Goal: Task Accomplishment & Management: Use online tool/utility

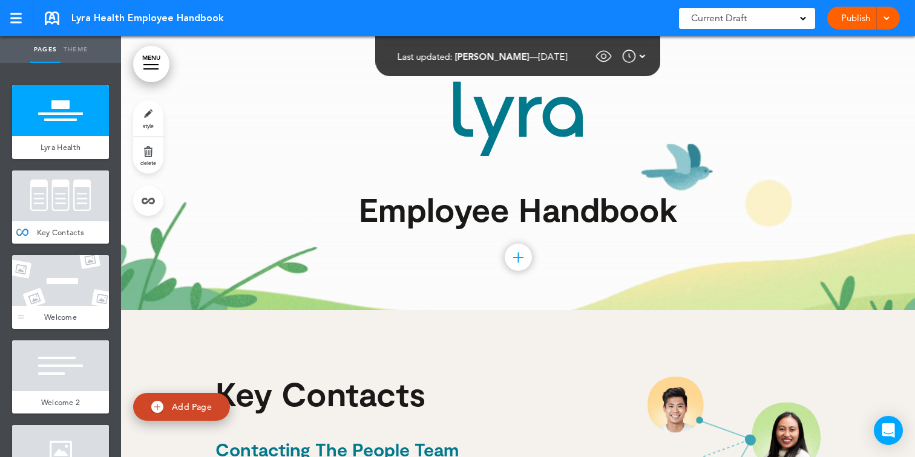
click at [96, 291] on div at bounding box center [60, 280] width 97 height 51
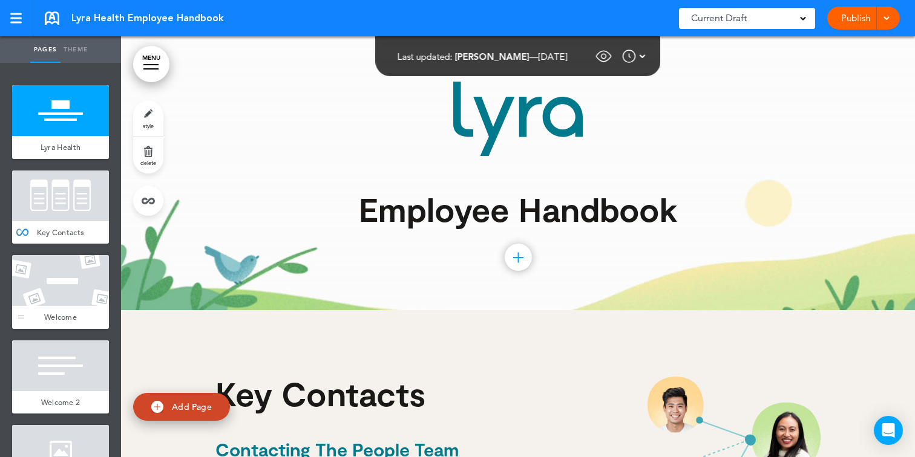
click at [88, 286] on div at bounding box center [60, 280] width 97 height 51
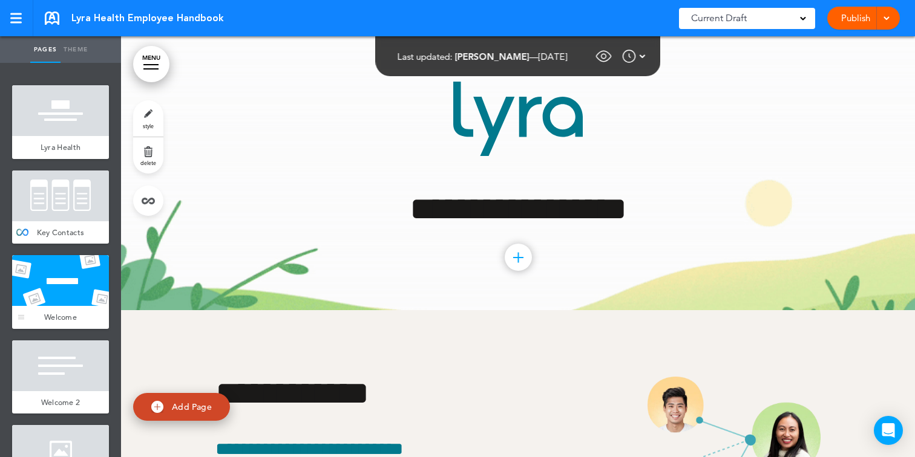
scroll to position [1307, 0]
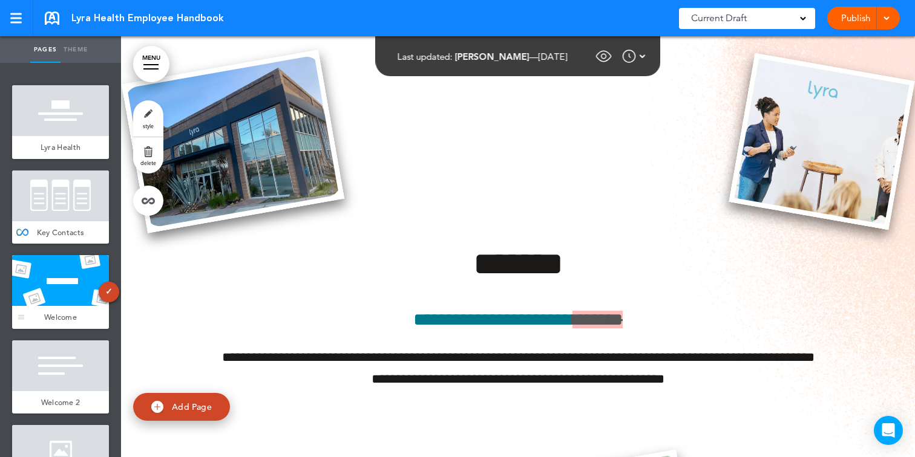
click at [107, 294] on span "✓" at bounding box center [109, 292] width 21 height 21
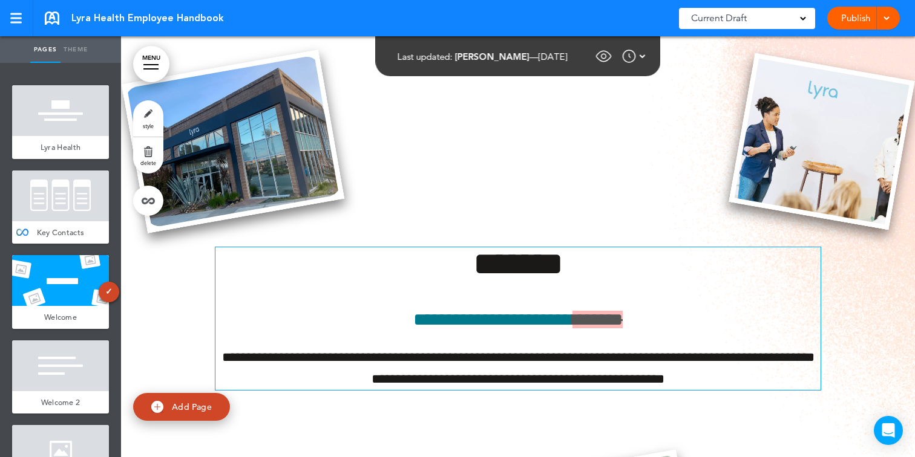
click at [618, 311] on span "******" at bounding box center [597, 320] width 50 height 18
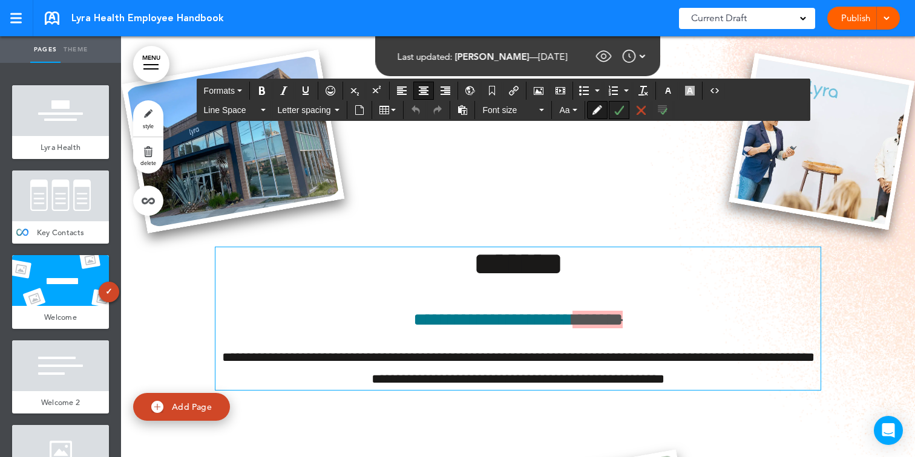
click at [624, 106] on button "Accept Change" at bounding box center [618, 110] width 19 height 17
click at [678, 299] on div "**********" at bounding box center [517, 318] width 605 height 142
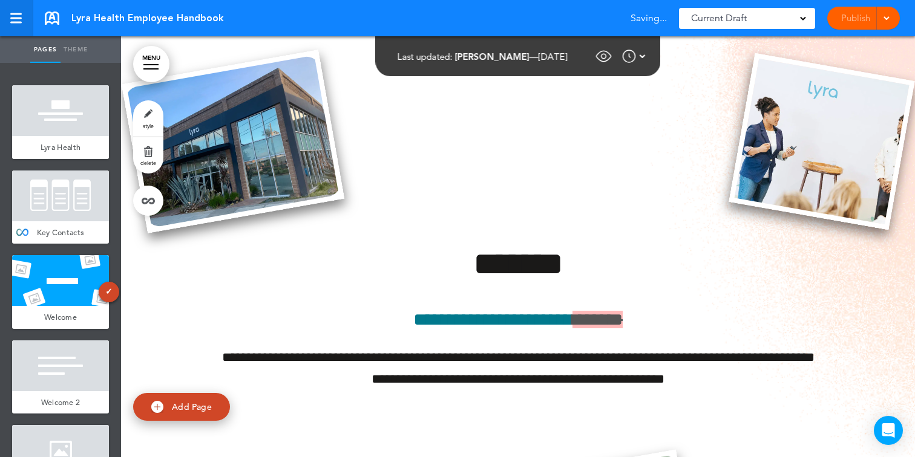
click at [5, 21] on link at bounding box center [16, 18] width 33 height 36
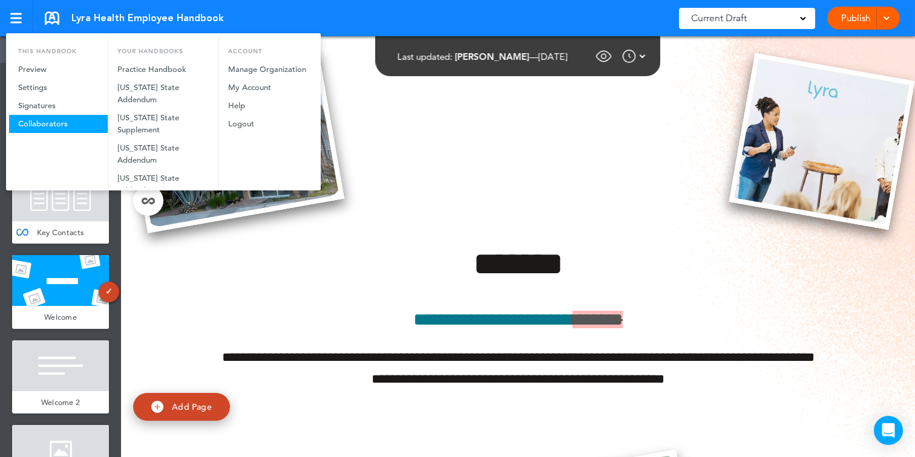
click at [68, 117] on link "Collaborators" at bounding box center [58, 124] width 99 height 18
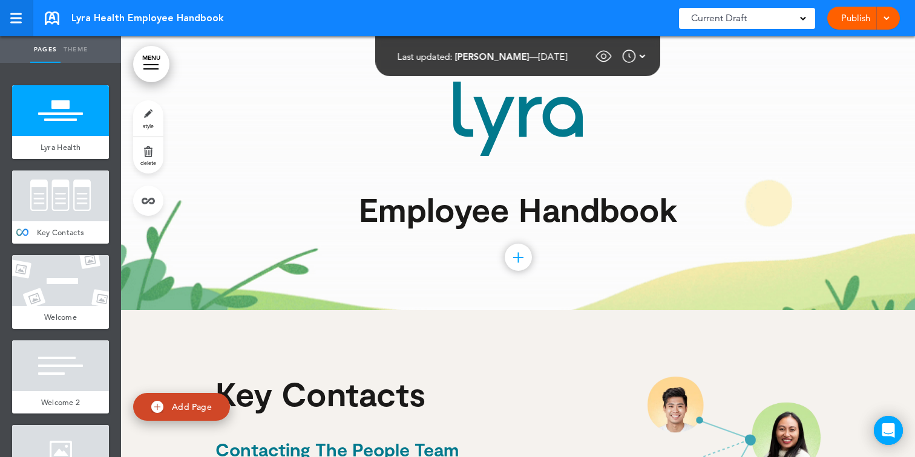
click at [20, 19] on div at bounding box center [15, 19] width 11 height 2
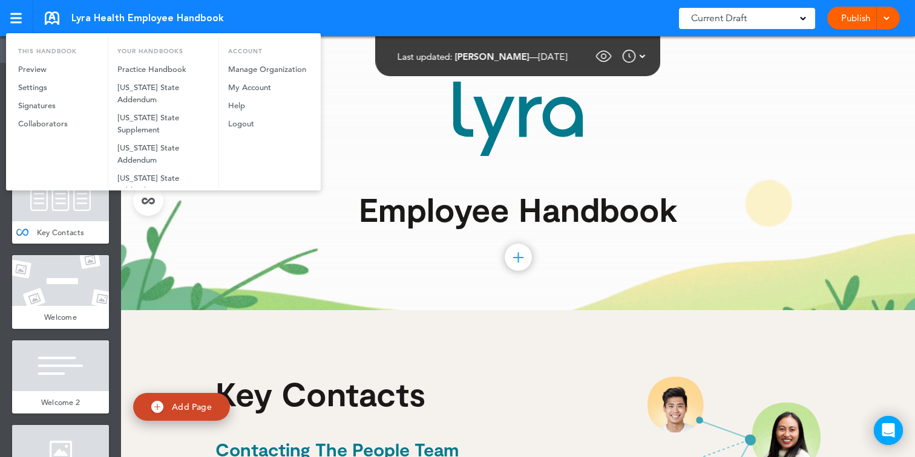
click at [41, 88] on link "Settings" at bounding box center [58, 88] width 99 height 18
click at [0, 0] on div at bounding box center [0, 0] width 0 height 0
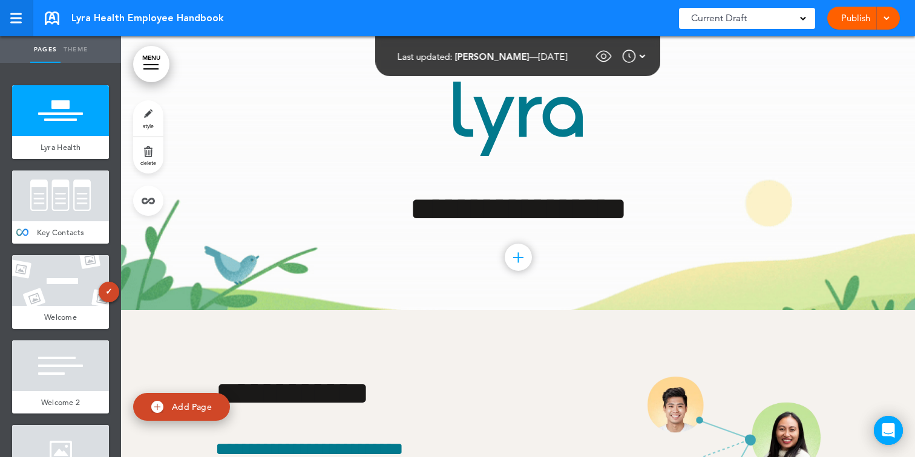
click at [18, 11] on link at bounding box center [16, 18] width 33 height 36
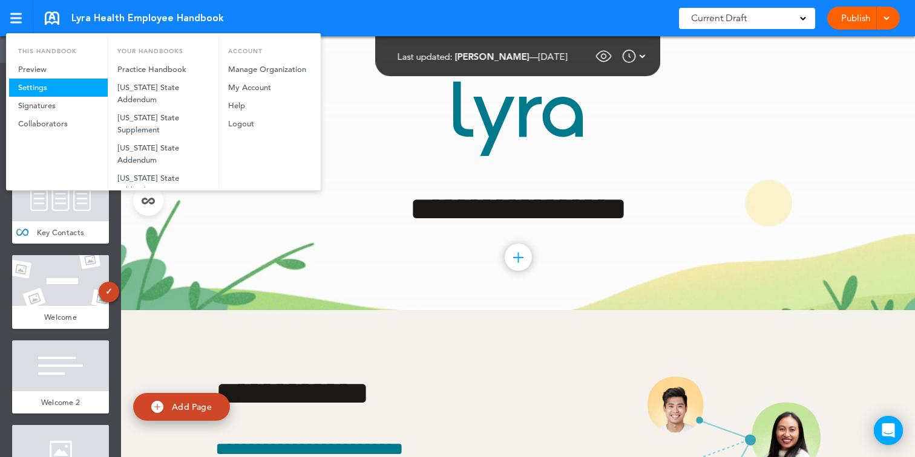
click at [40, 92] on link "Settings" at bounding box center [58, 88] width 99 height 18
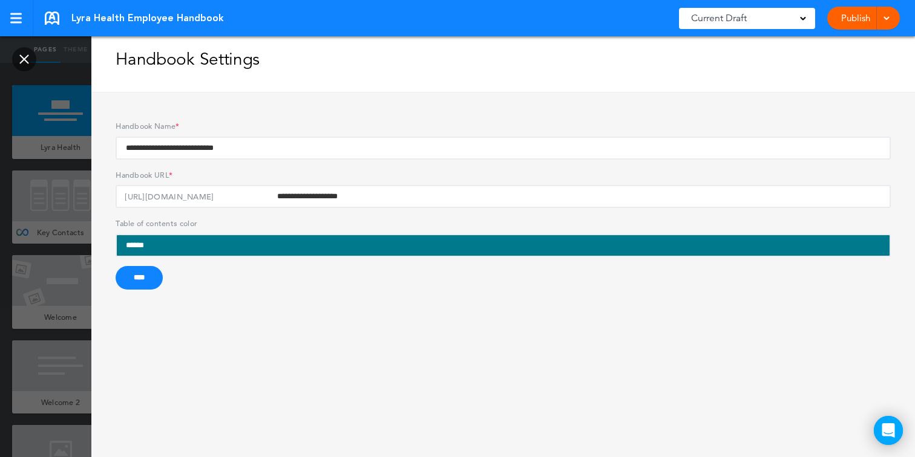
click at [33, 51] on link at bounding box center [24, 59] width 24 height 24
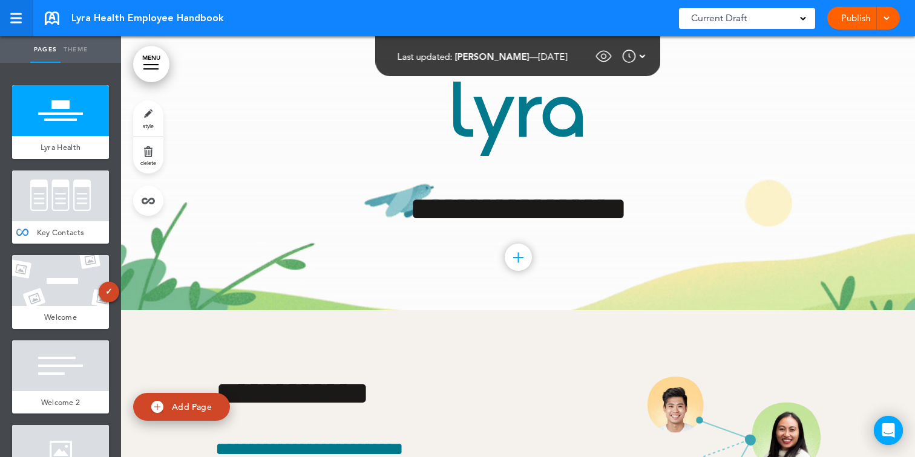
click at [19, 10] on link at bounding box center [16, 18] width 33 height 36
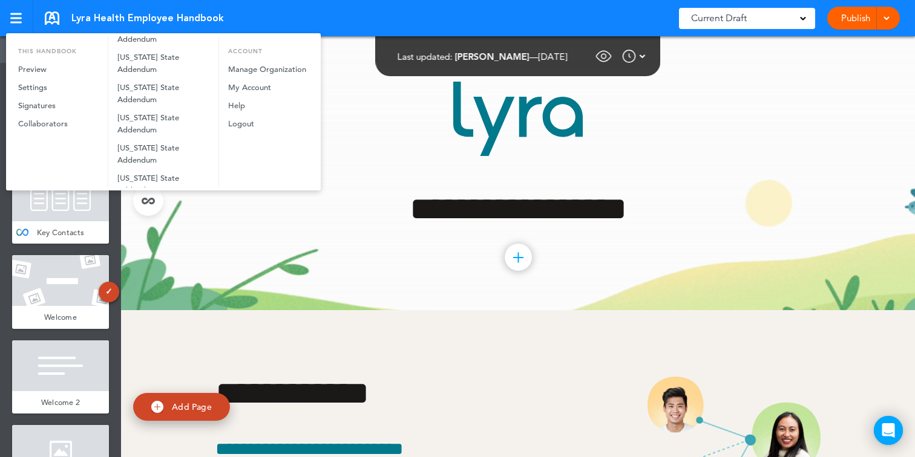
scroll to position [1349, 0]
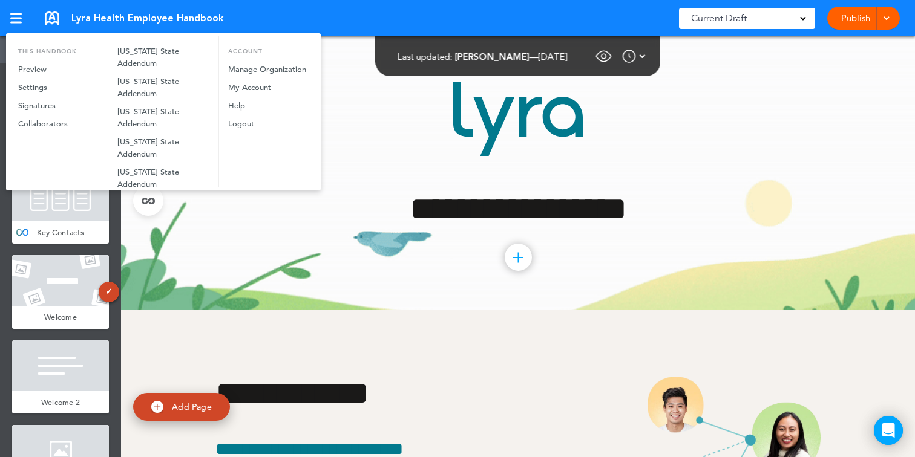
click at [305, 313] on div at bounding box center [457, 228] width 915 height 457
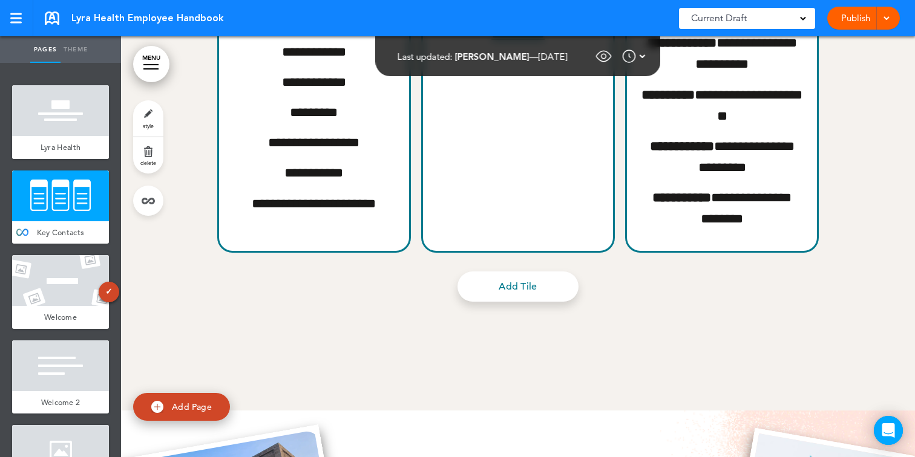
scroll to position [936, 0]
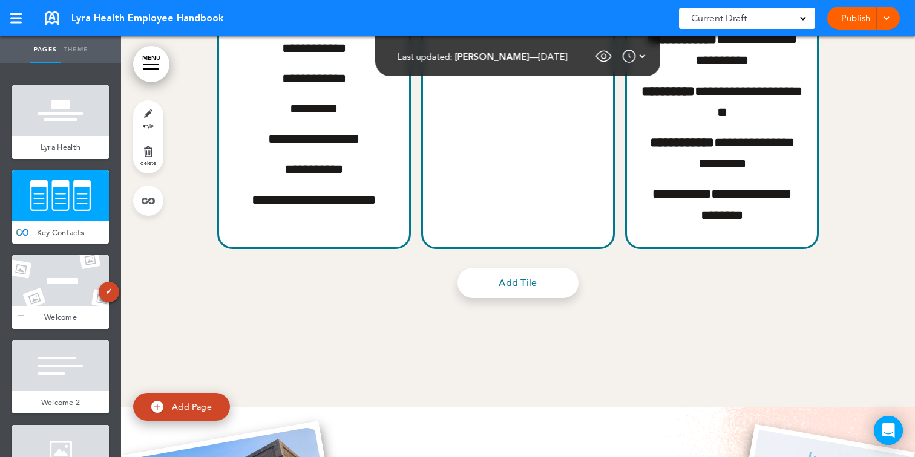
click at [107, 289] on span "✓" at bounding box center [109, 292] width 21 height 21
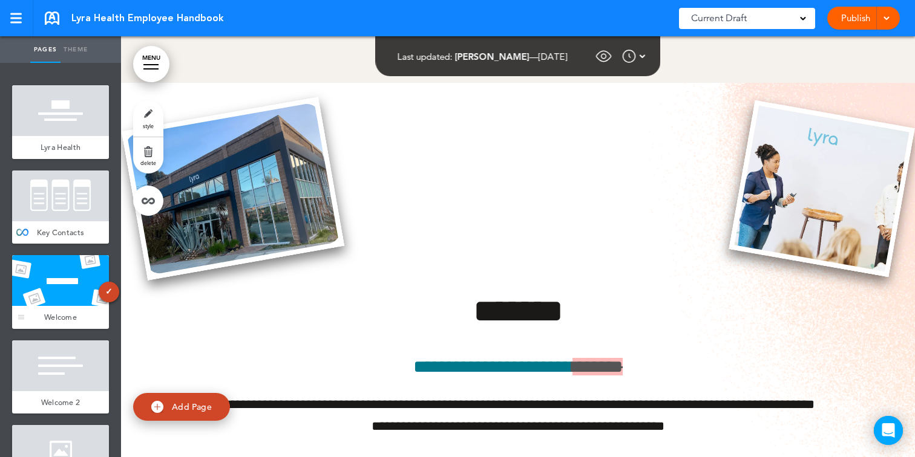
scroll to position [1307, 0]
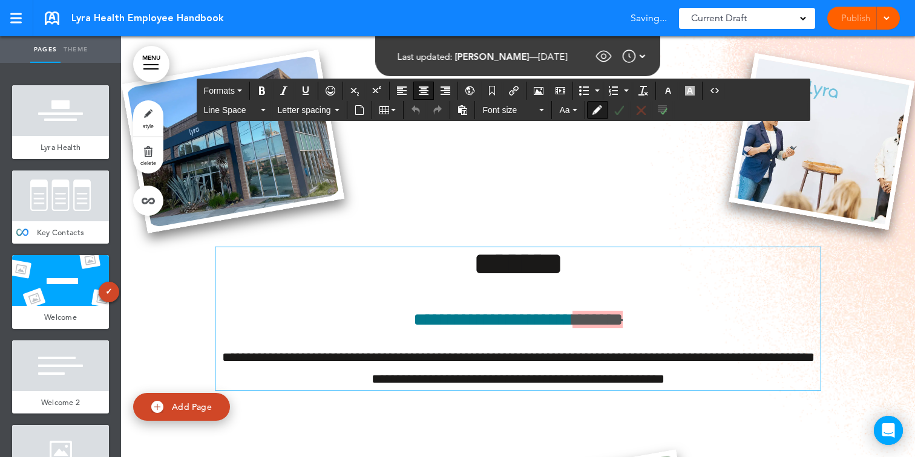
click at [601, 318] on span "******" at bounding box center [597, 320] width 50 height 18
click at [613, 56] on img at bounding box center [604, 56] width 18 height 18
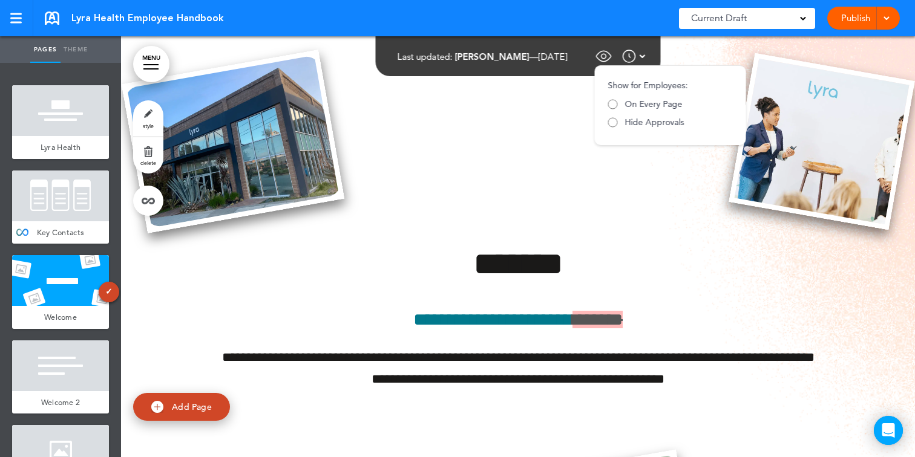
click at [636, 51] on img at bounding box center [629, 56] width 15 height 15
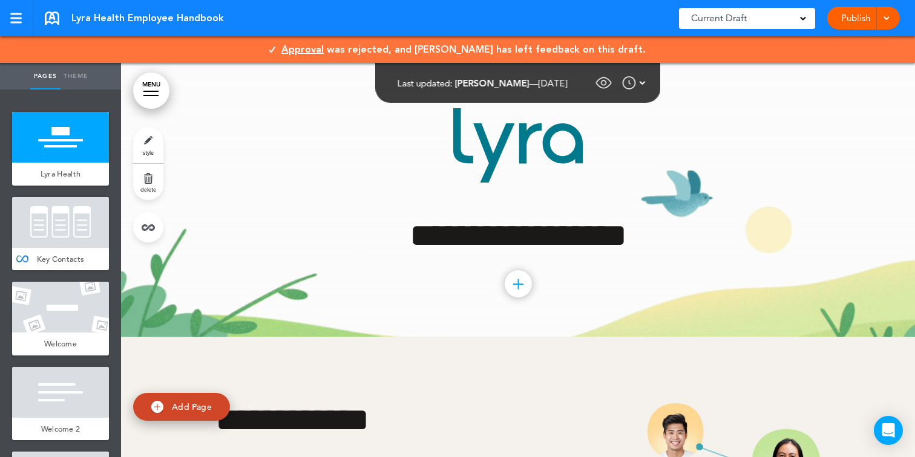
scroll to position [36, 0]
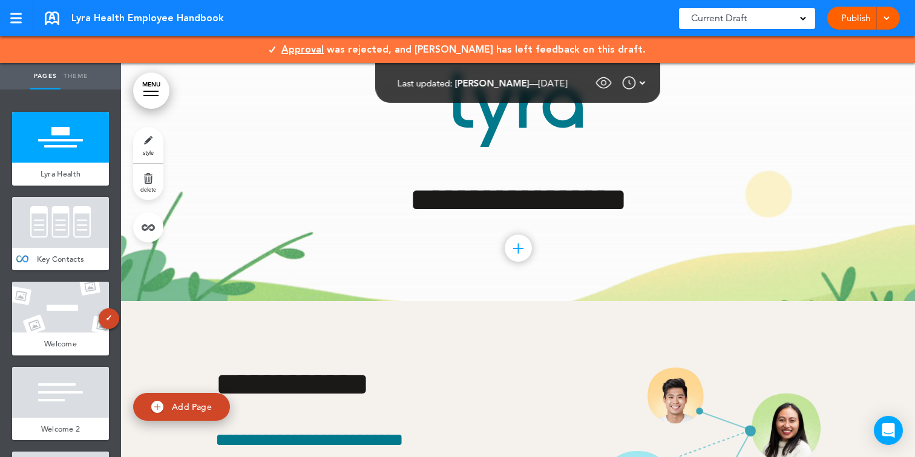
click at [324, 49] on span "Approval" at bounding box center [302, 49] width 42 height 13
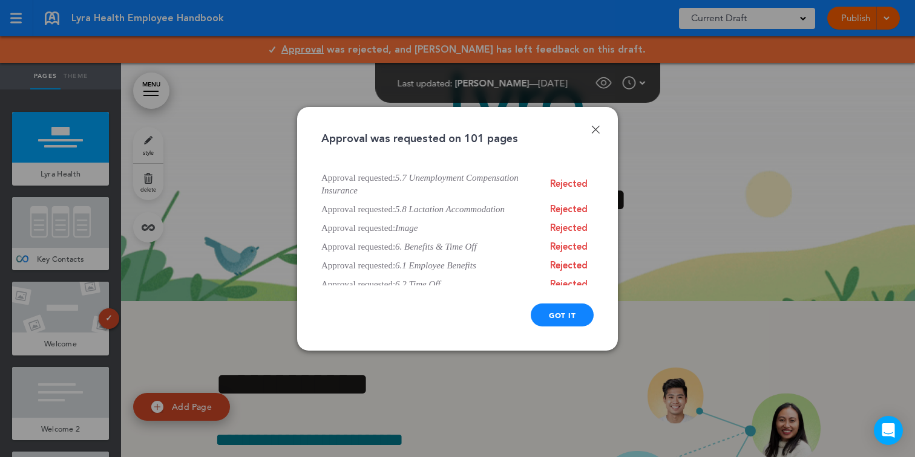
scroll to position [754, 0]
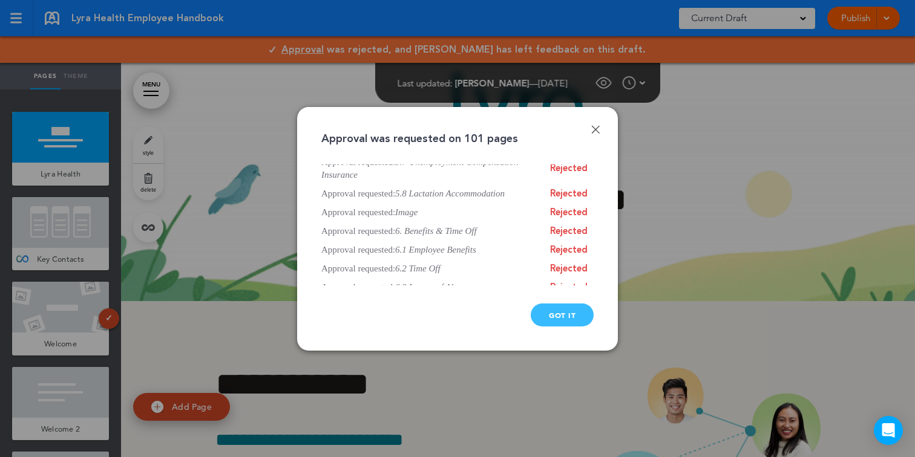
click at [556, 321] on div "Got it" at bounding box center [562, 315] width 63 height 23
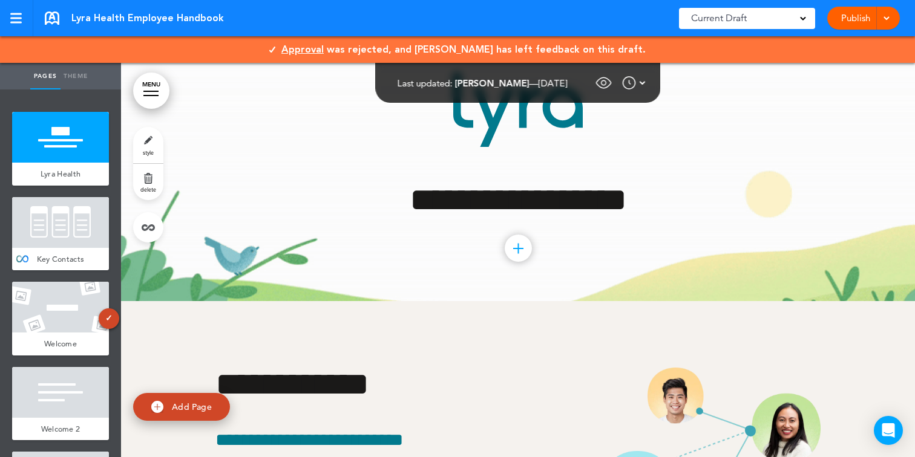
click at [633, 85] on img at bounding box center [629, 83] width 15 height 15
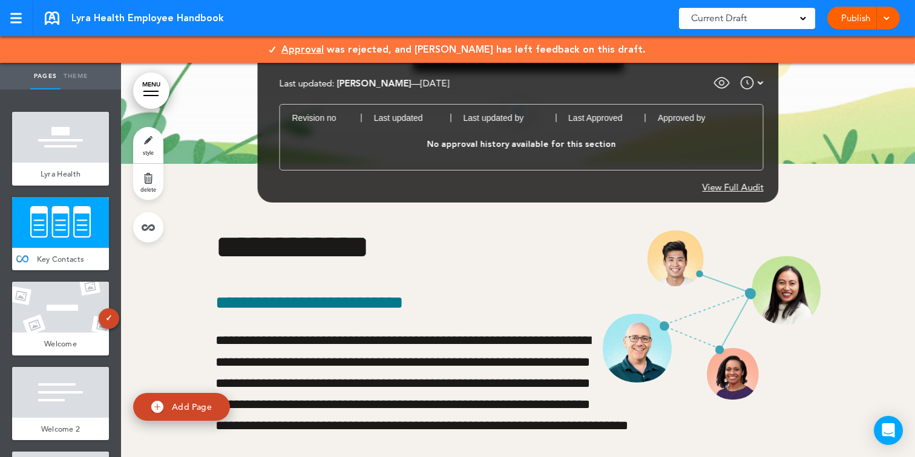
scroll to position [174, 0]
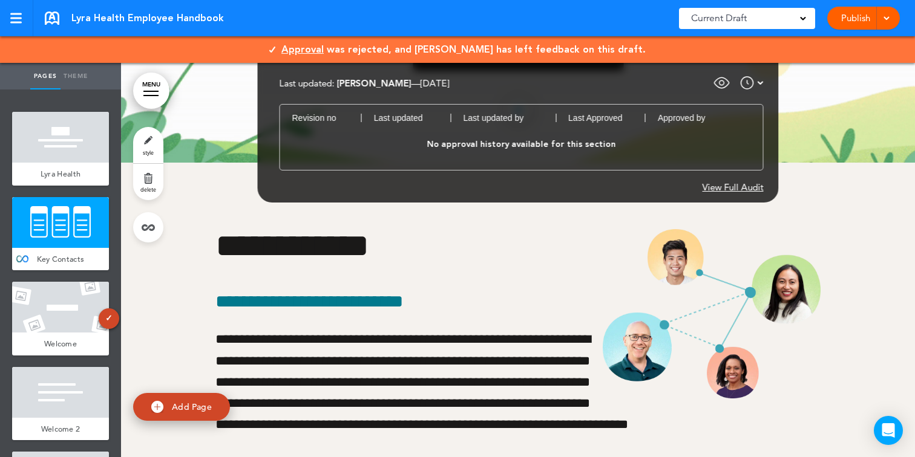
click at [718, 188] on div "View Full Audit" at bounding box center [732, 187] width 61 height 9
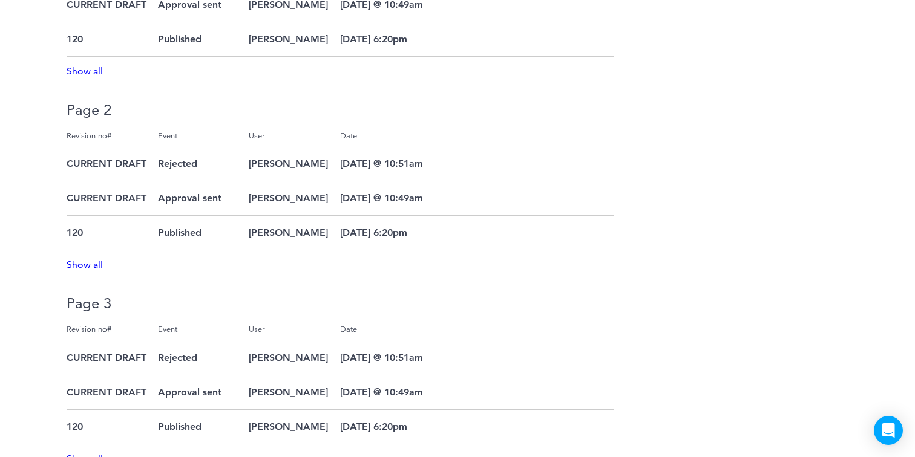
scroll to position [0, 0]
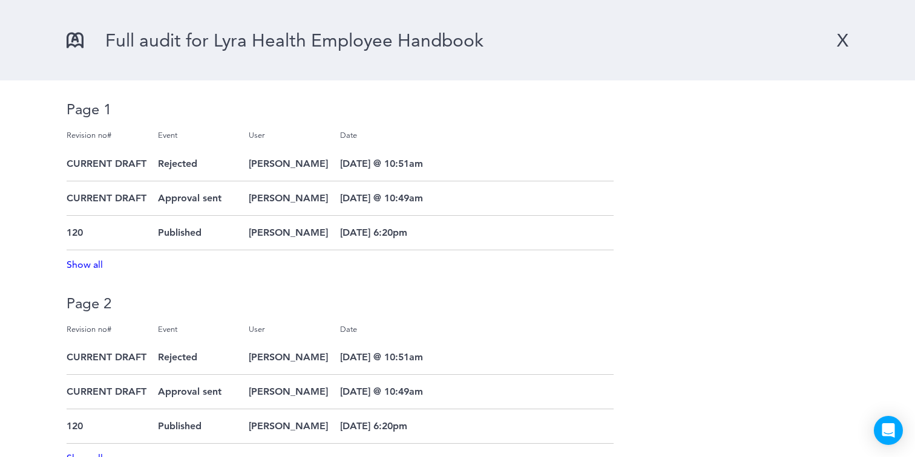
click at [837, 41] on div "X" at bounding box center [842, 40] width 11 height 22
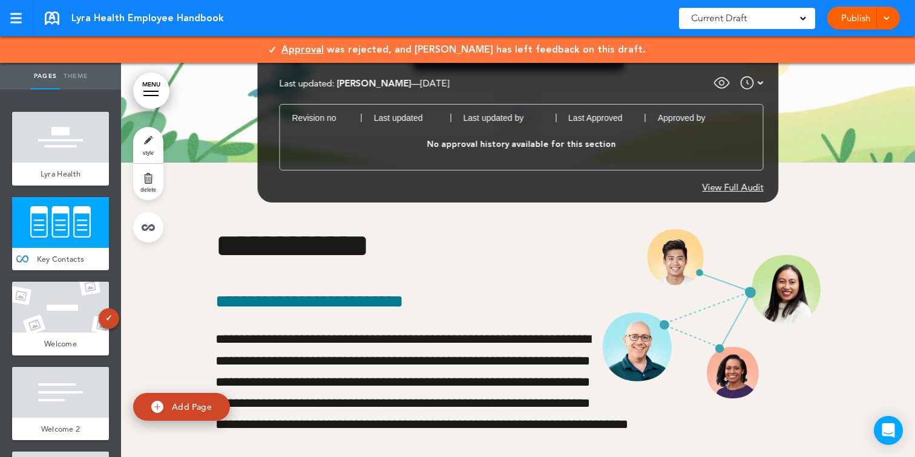
click at [748, 82] on img at bounding box center [747, 83] width 15 height 15
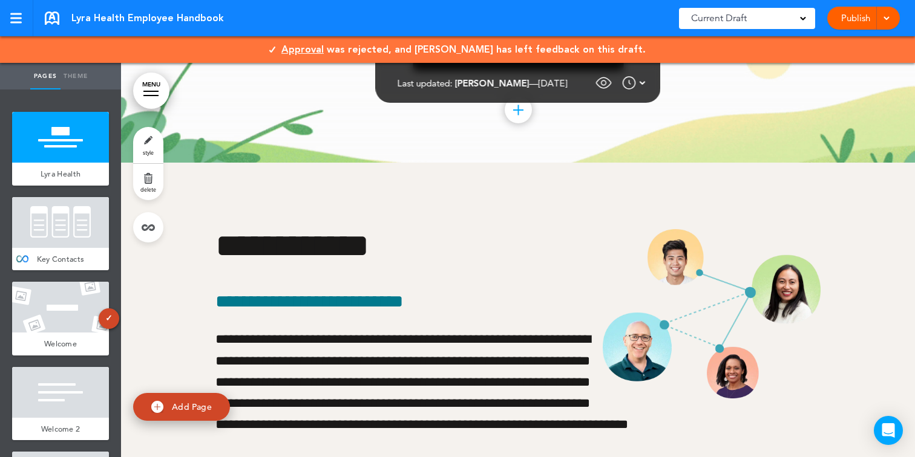
click at [636, 83] on img at bounding box center [629, 83] width 15 height 15
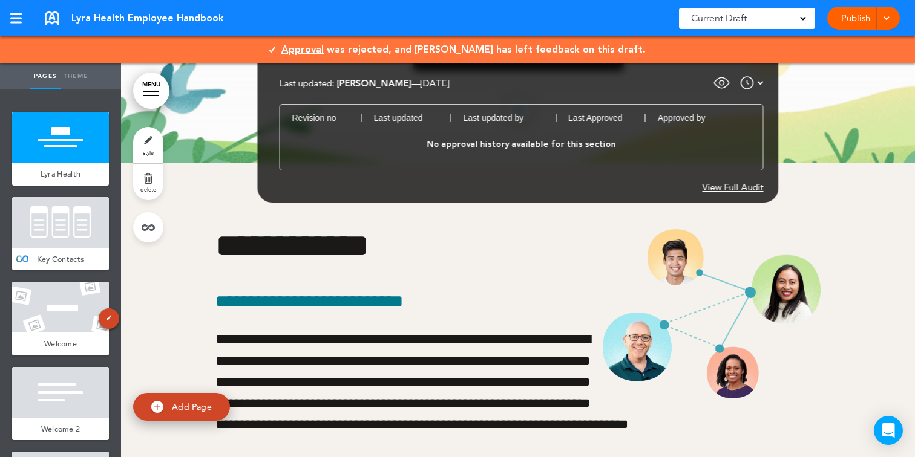
click at [728, 183] on div "View Full Audit" at bounding box center [732, 187] width 61 height 9
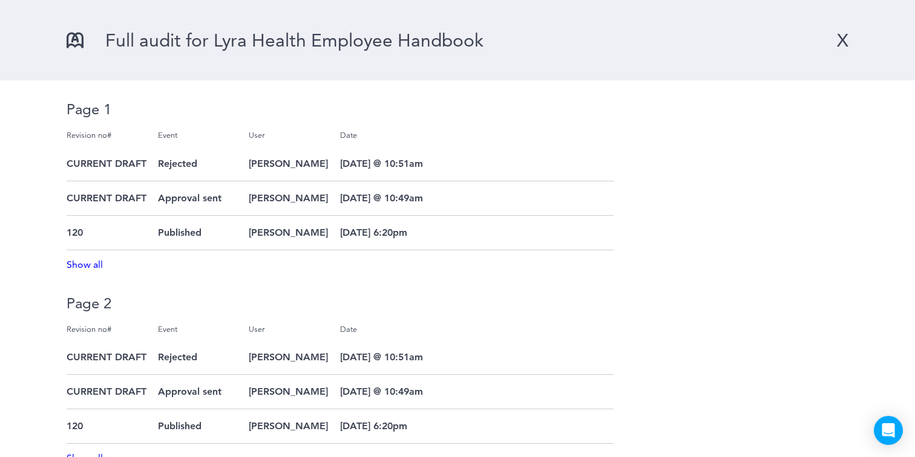
click at [837, 37] on div "X" at bounding box center [842, 40] width 11 height 22
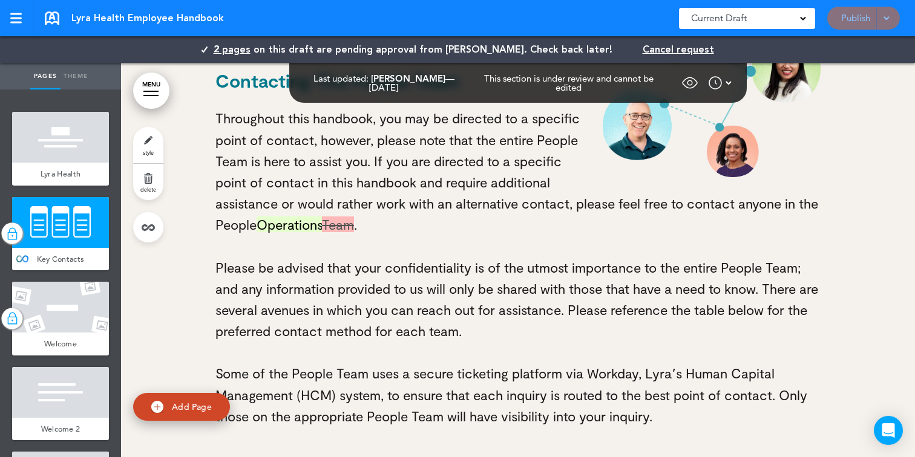
scroll to position [400, 0]
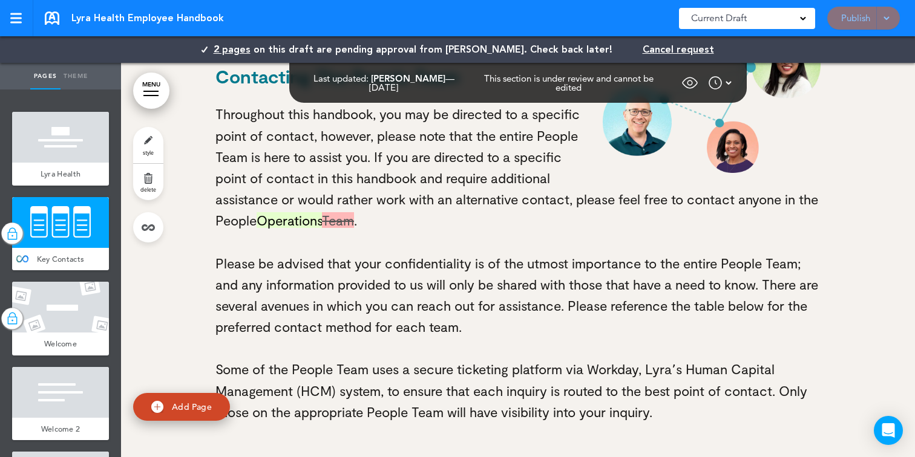
click at [291, 216] on span "Operations" at bounding box center [289, 220] width 65 height 16
click at [340, 220] on span "Team" at bounding box center [338, 220] width 32 height 16
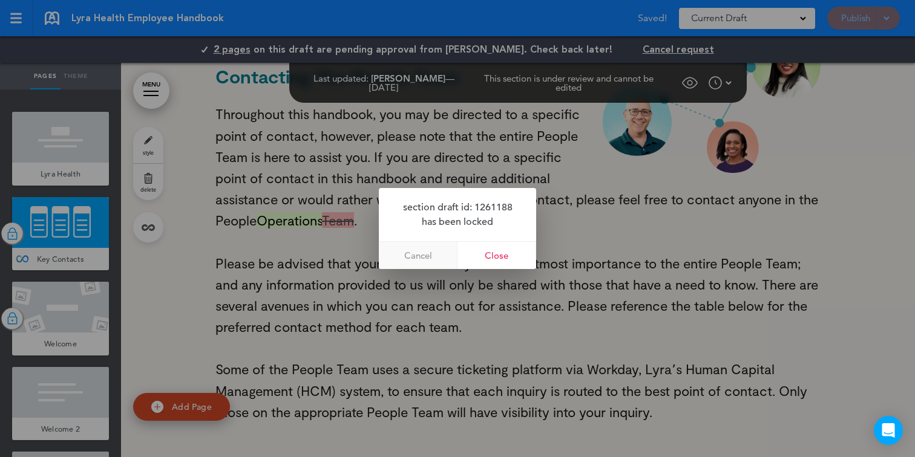
click at [402, 251] on link "Cancel" at bounding box center [418, 255] width 79 height 27
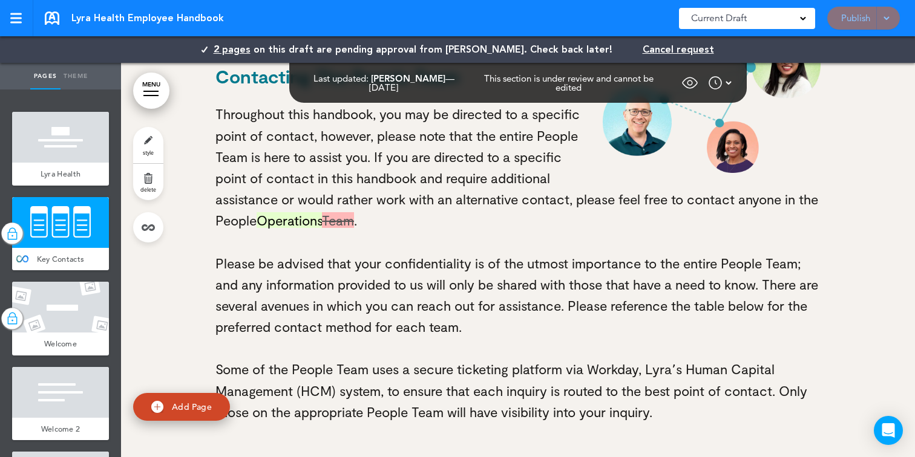
click at [301, 229] on p "Throughout this handbook, you may be directed to a specific point of contact, h…" at bounding box center [517, 167] width 605 height 128
click at [301, 223] on span "Operations" at bounding box center [289, 220] width 65 height 16
click at [354, 225] on span "Team" at bounding box center [338, 220] width 32 height 16
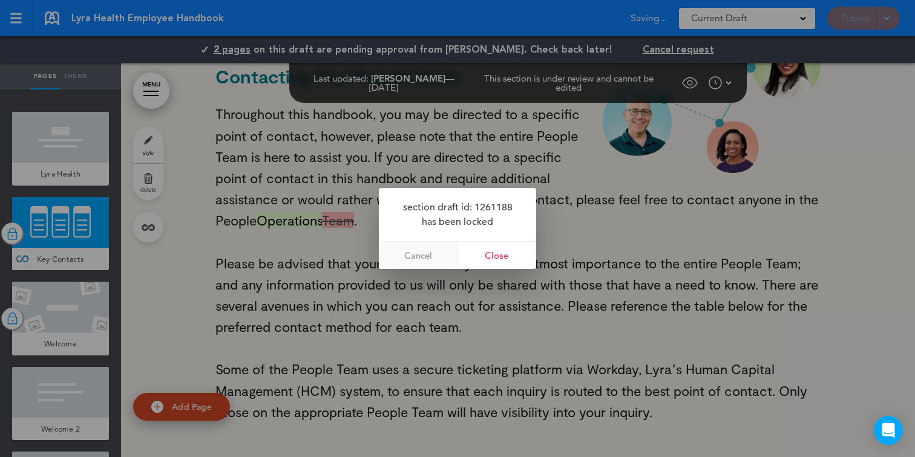
click at [411, 252] on link "Cancel" at bounding box center [418, 255] width 79 height 27
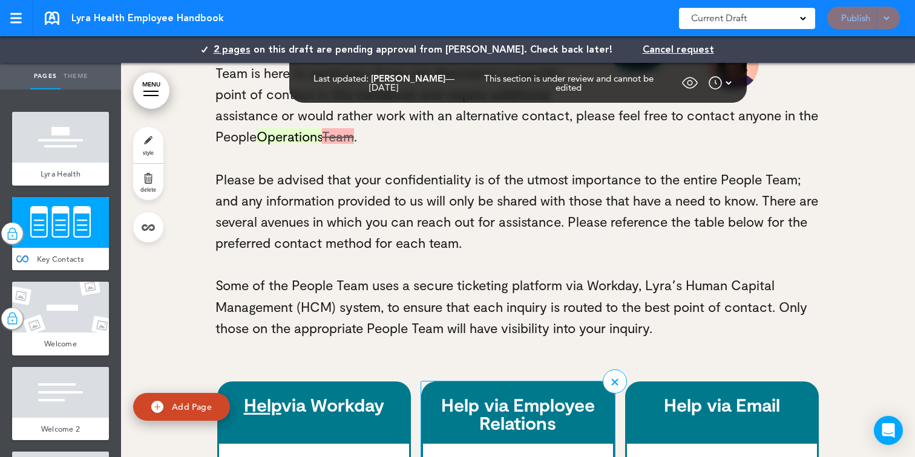
scroll to position [473, 0]
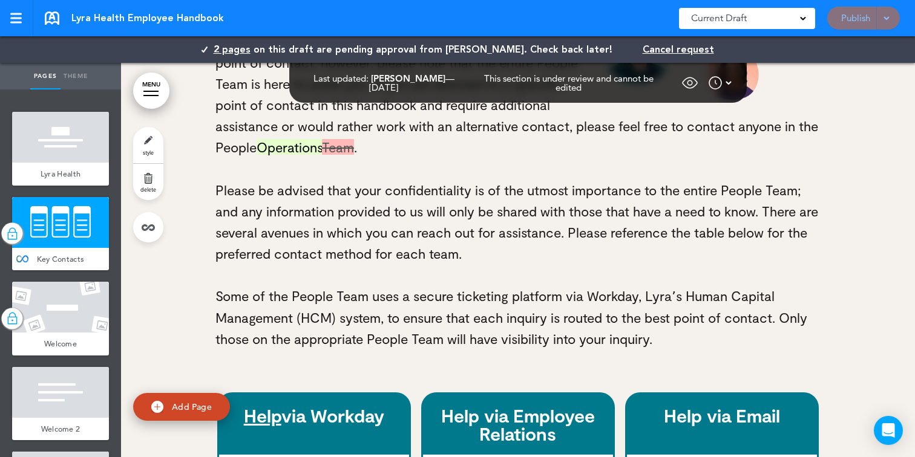
click at [250, 47] on span "2 pages" at bounding box center [232, 49] width 37 height 13
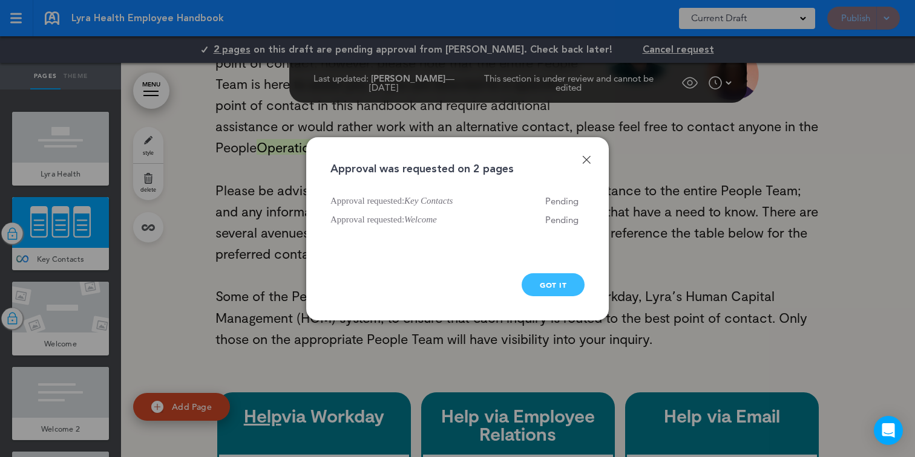
click at [546, 290] on div "Got it" at bounding box center [553, 284] width 63 height 23
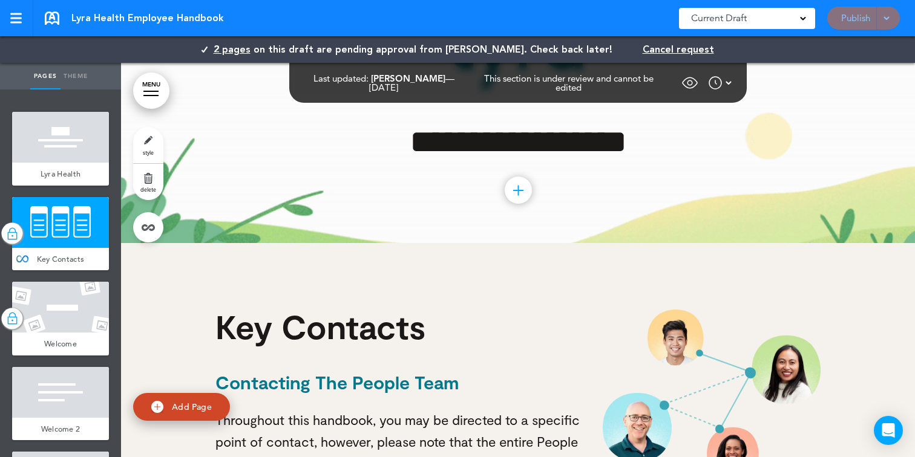
scroll to position [0, 0]
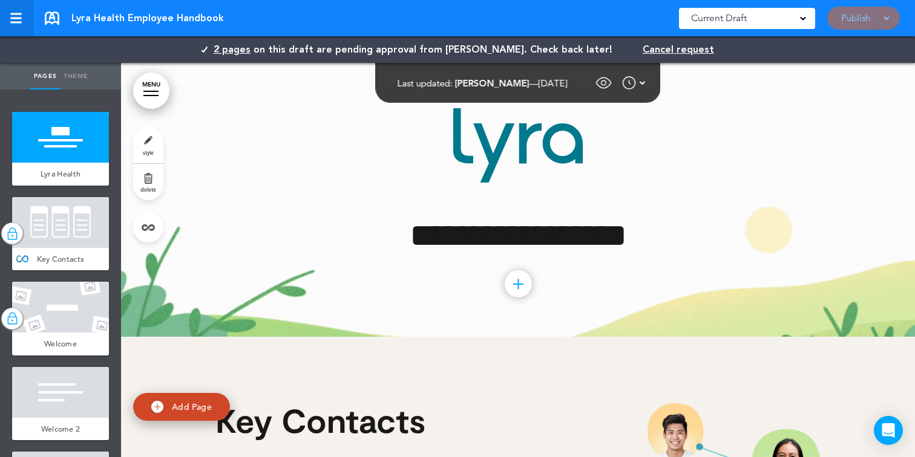
click at [22, 27] on link at bounding box center [16, 18] width 33 height 36
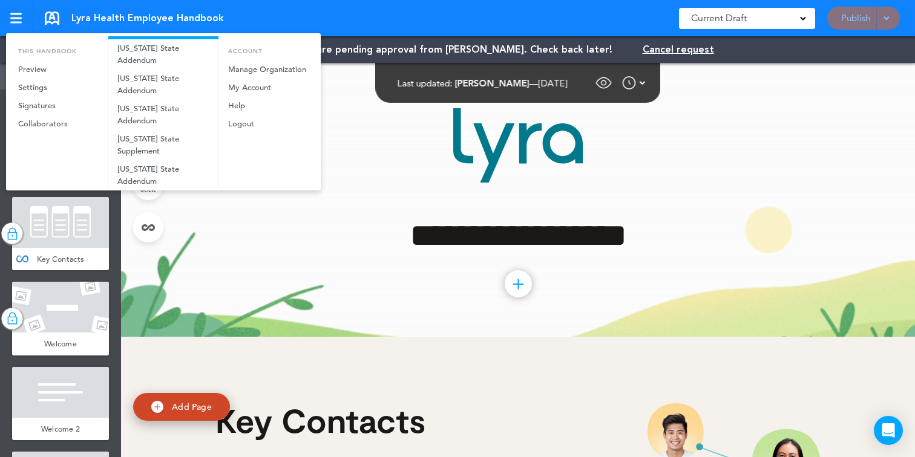
scroll to position [152, 0]
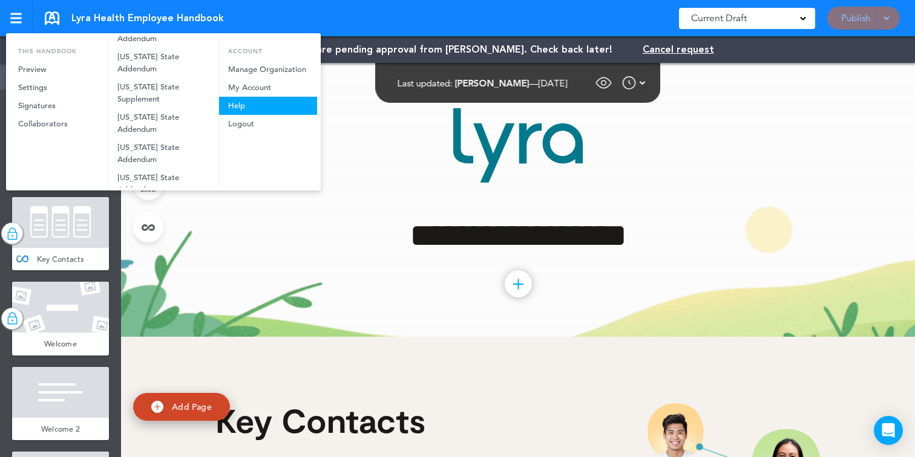
click at [229, 104] on link "Help" at bounding box center [268, 106] width 98 height 18
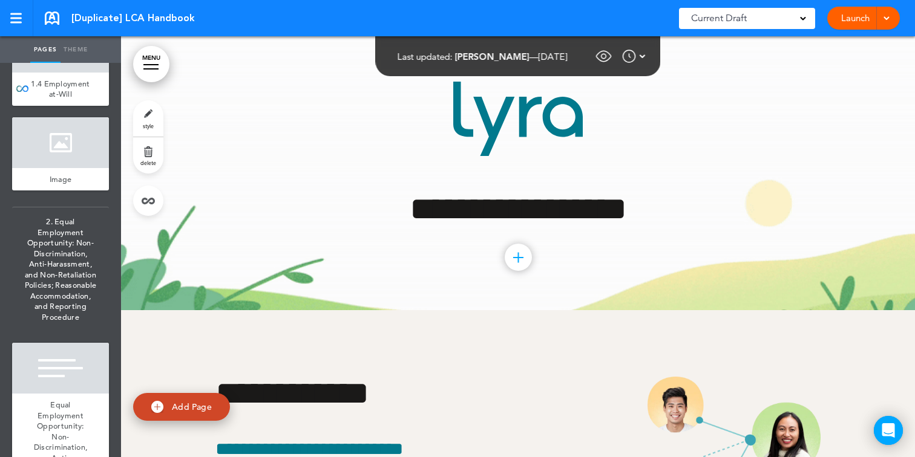
scroll to position [9891, 0]
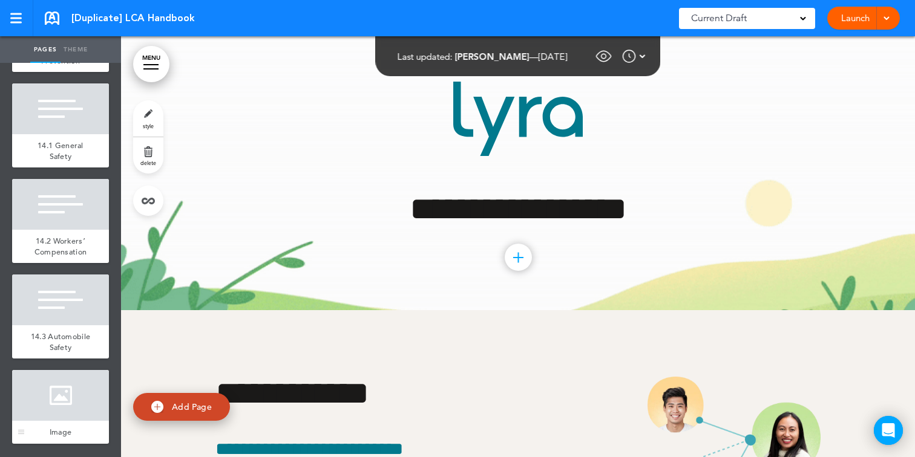
click at [69, 394] on div at bounding box center [60, 395] width 97 height 51
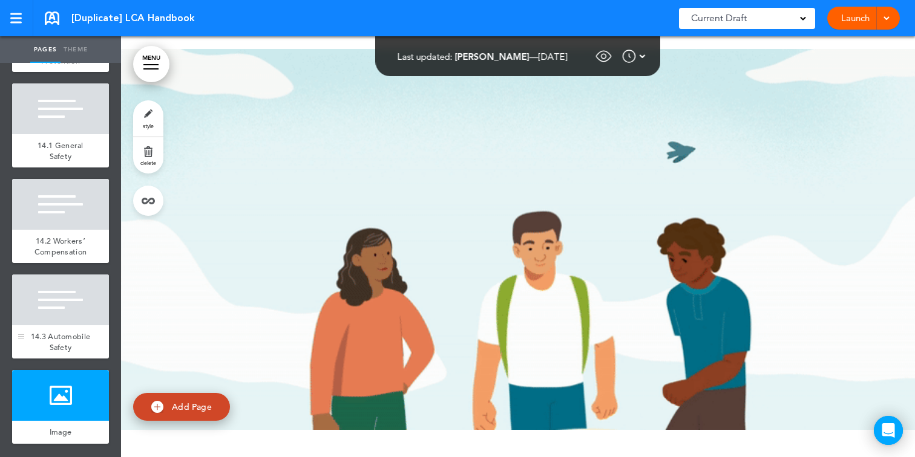
click at [76, 329] on div "14.3 Automobile Safety" at bounding box center [60, 342] width 97 height 33
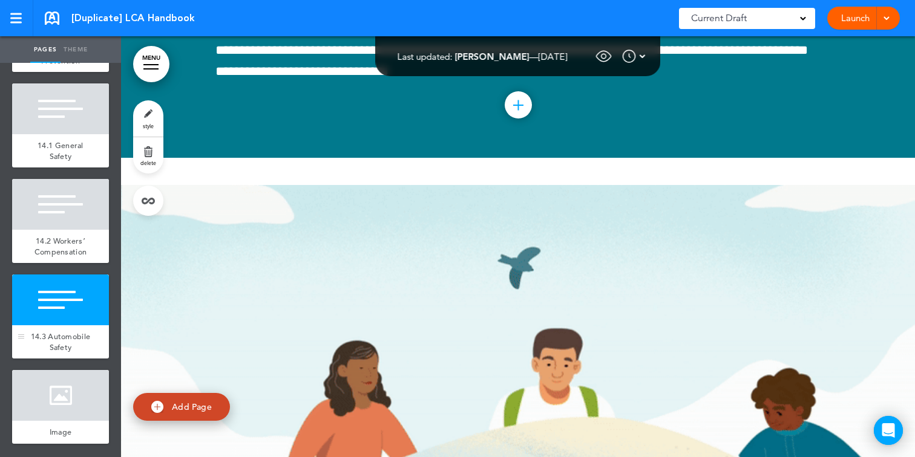
scroll to position [67259, 0]
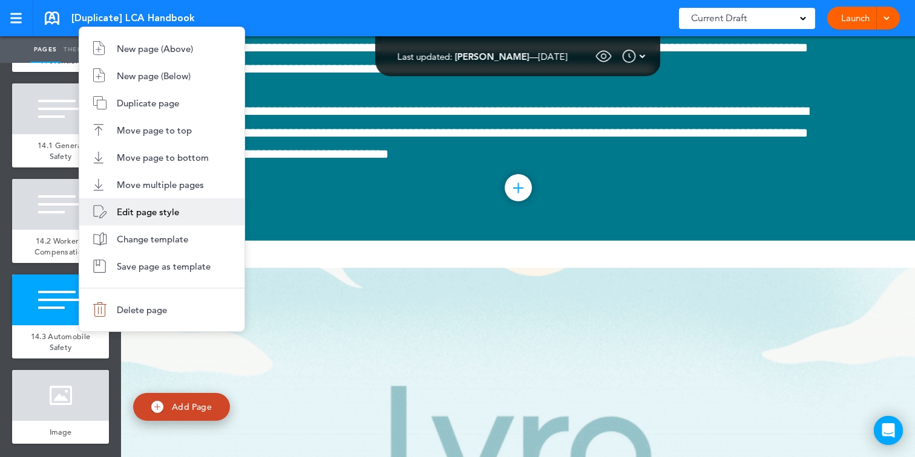
click at [185, 211] on li "Edit page style" at bounding box center [161, 211] width 165 height 27
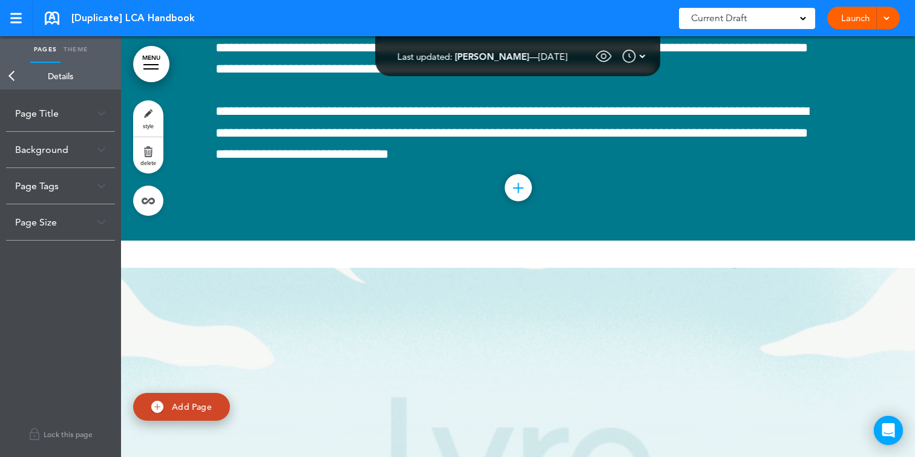
click at [17, 80] on link "Back" at bounding box center [12, 76] width 24 height 27
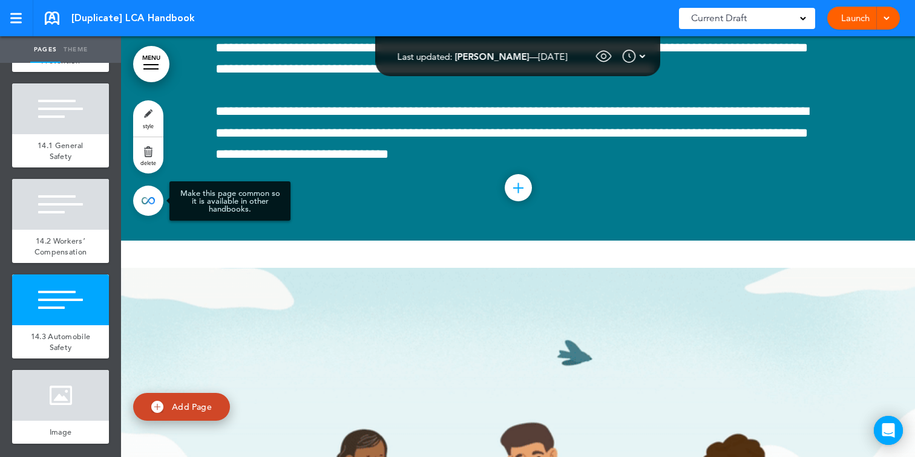
click at [143, 206] on link at bounding box center [148, 201] width 30 height 30
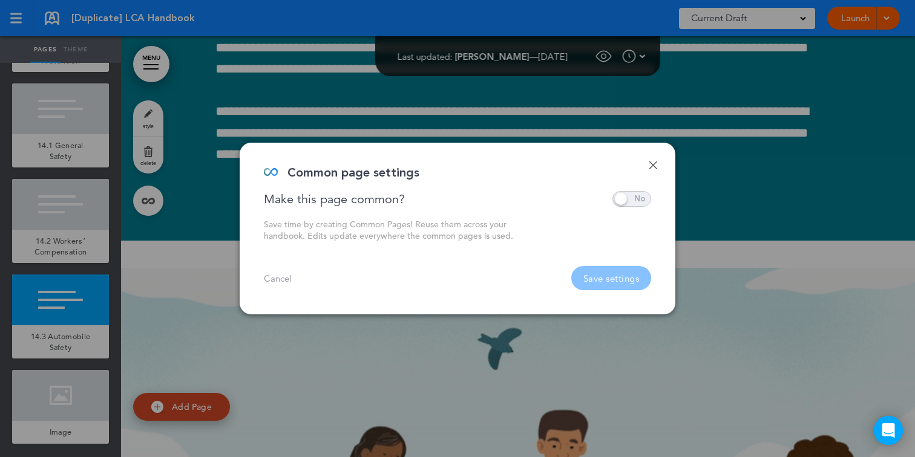
click at [630, 197] on span at bounding box center [631, 199] width 39 height 16
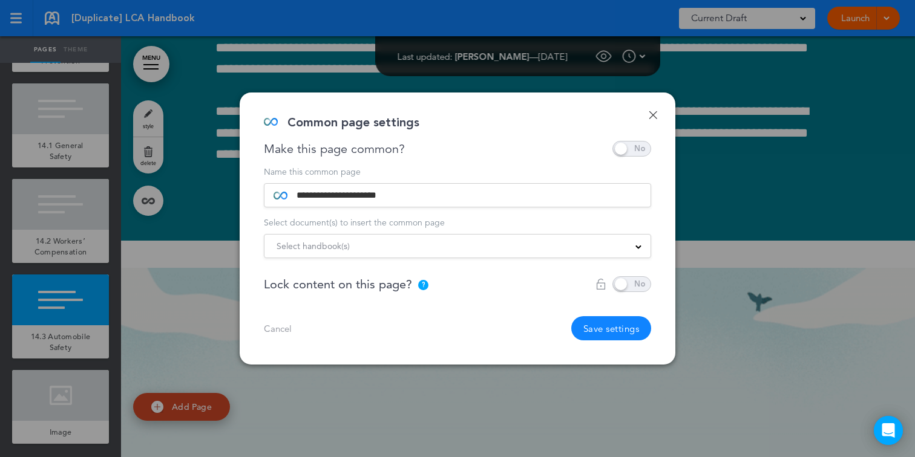
click at [544, 249] on div "Select handbook(s)" at bounding box center [457, 246] width 386 height 13
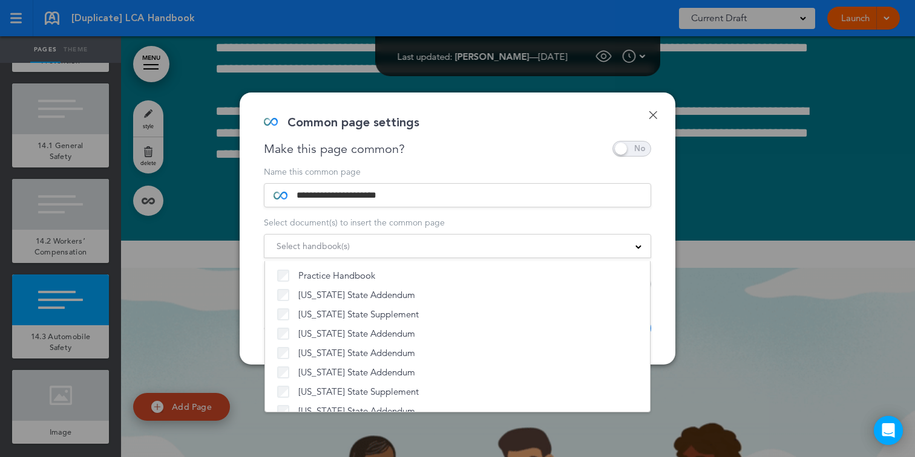
click at [544, 249] on div "Select handbook(s)" at bounding box center [457, 246] width 386 height 13
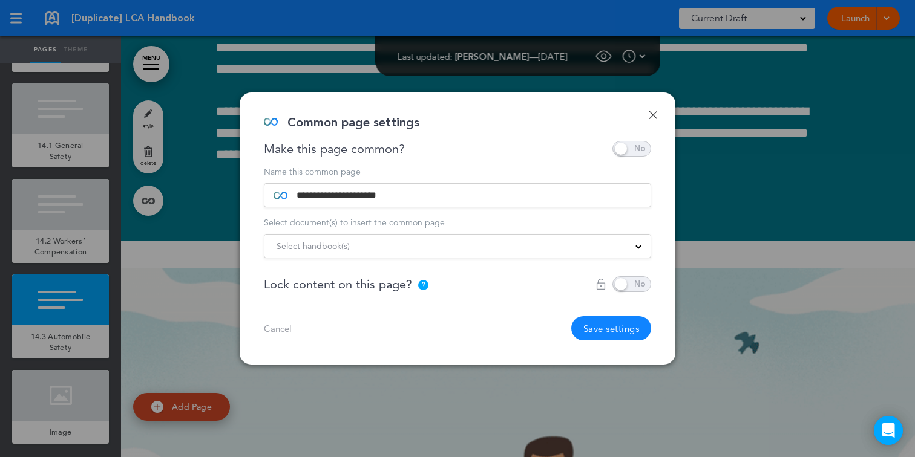
click at [567, 249] on div "Select handbook(s)" at bounding box center [457, 246] width 386 height 13
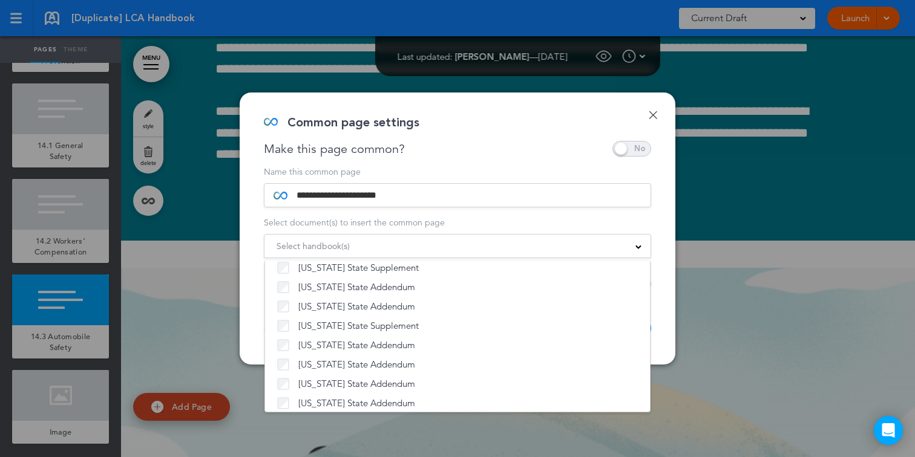
scroll to position [924, 0]
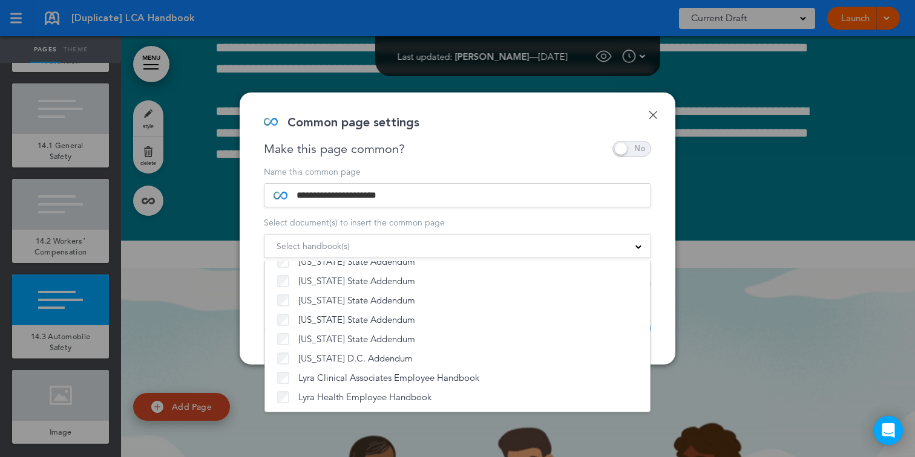
click at [580, 252] on div "Select handbook(s)" at bounding box center [457, 246] width 386 height 13
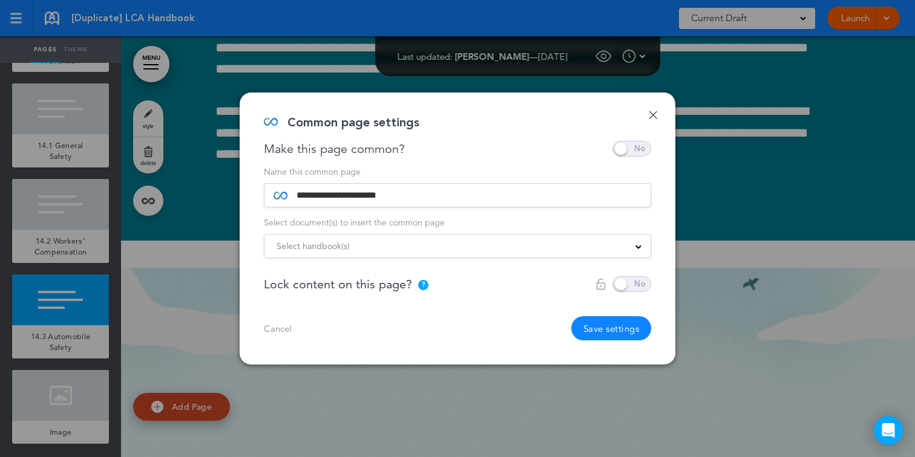
click at [291, 321] on div "Cancel Save settings" at bounding box center [457, 328] width 387 height 24
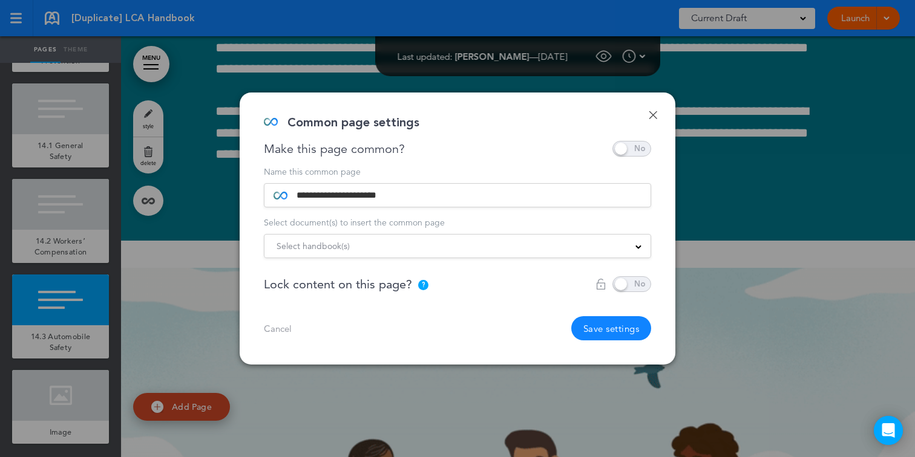
click at [286, 330] on link "Cancel" at bounding box center [278, 328] width 28 height 9
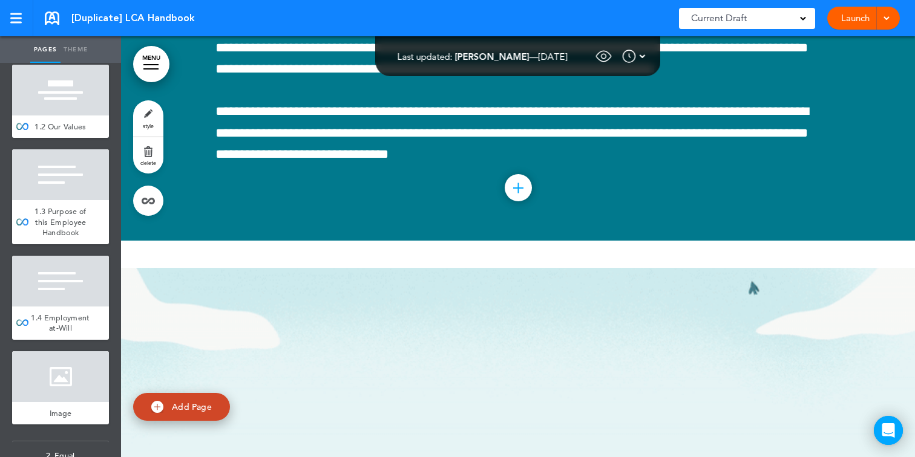
scroll to position [0, 0]
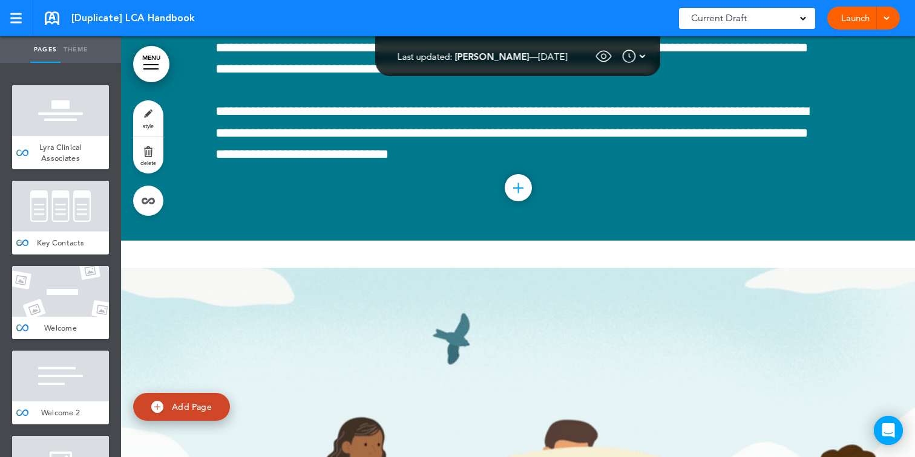
click at [69, 224] on div at bounding box center [60, 206] width 97 height 51
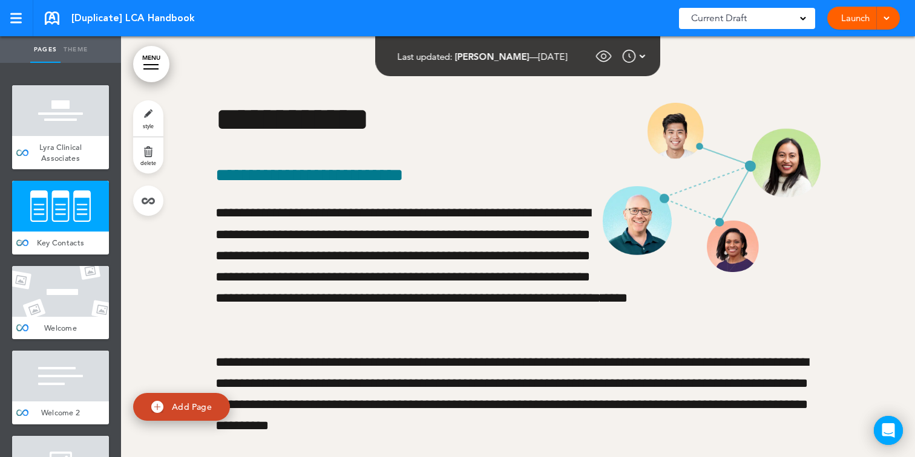
scroll to position [274, 0]
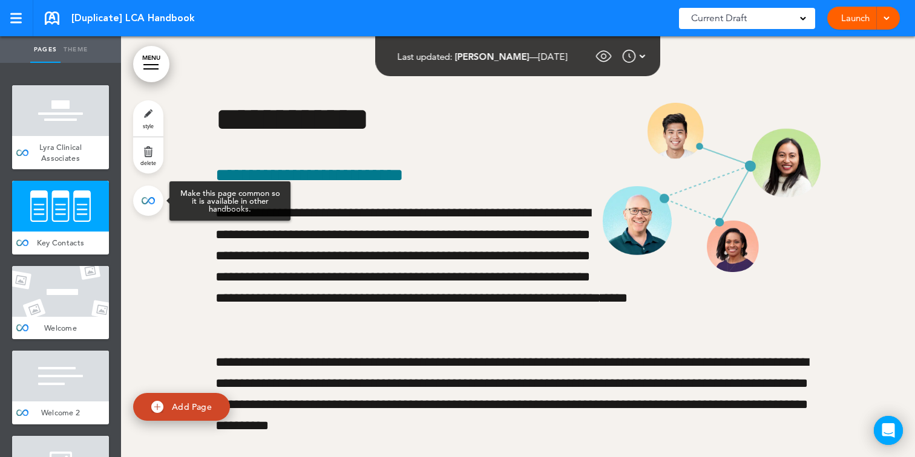
click at [153, 194] on link at bounding box center [148, 201] width 30 height 30
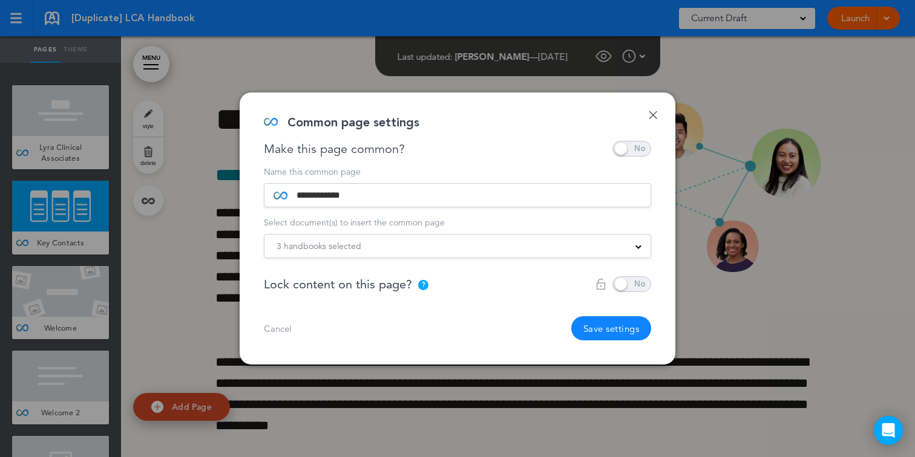
click at [332, 243] on span "3 handbooks selected" at bounding box center [318, 246] width 85 height 17
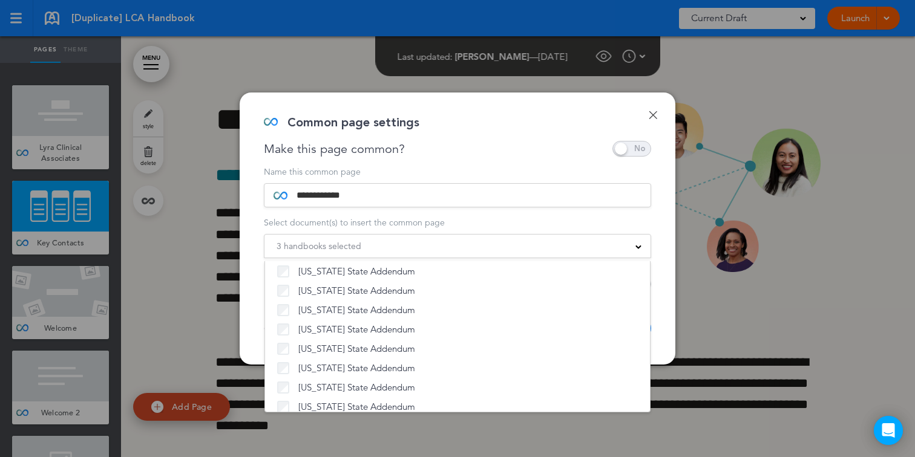
scroll to position [638, 0]
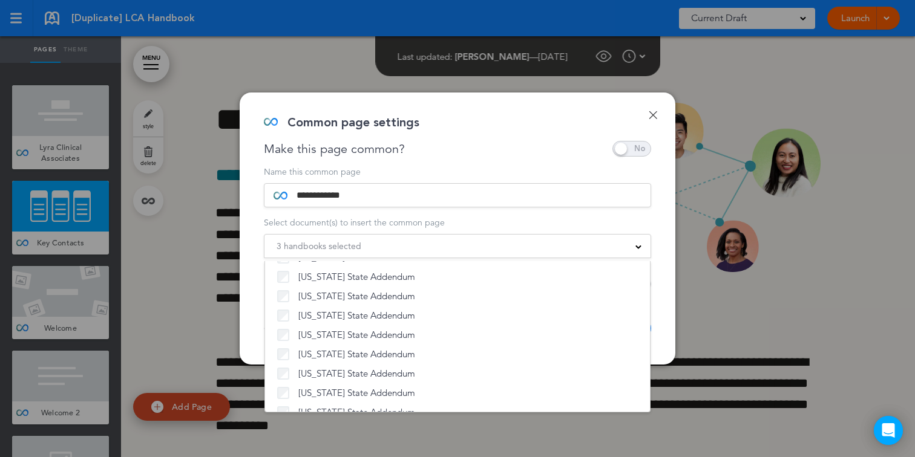
click at [373, 236] on div "3 handbooks selected Practice Handbook [US_STATE] State Addendum [US_STATE] Sta…" at bounding box center [457, 246] width 387 height 24
click at [373, 243] on div "3 handbooks selected" at bounding box center [457, 246] width 386 height 13
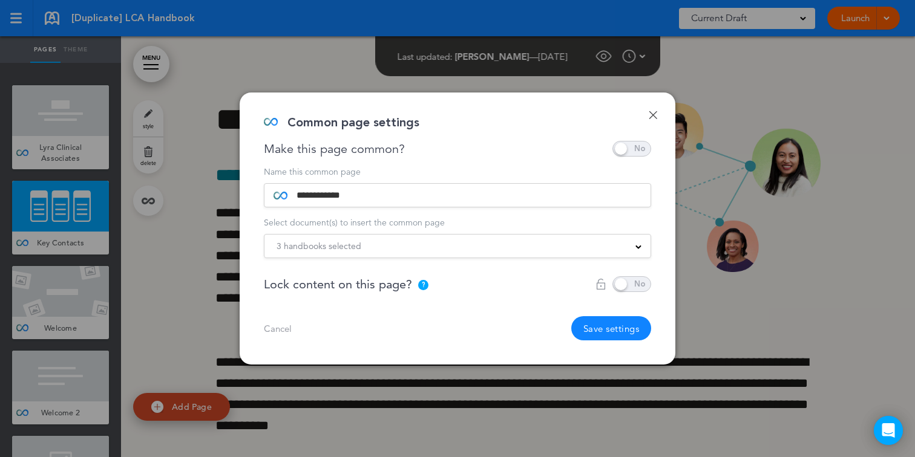
click at [655, 113] on link "Done" at bounding box center [653, 115] width 8 height 8
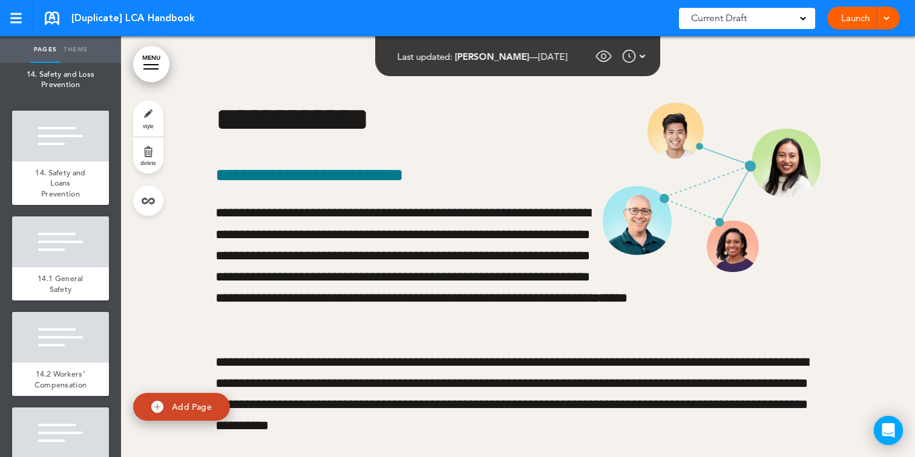
scroll to position [9891, 0]
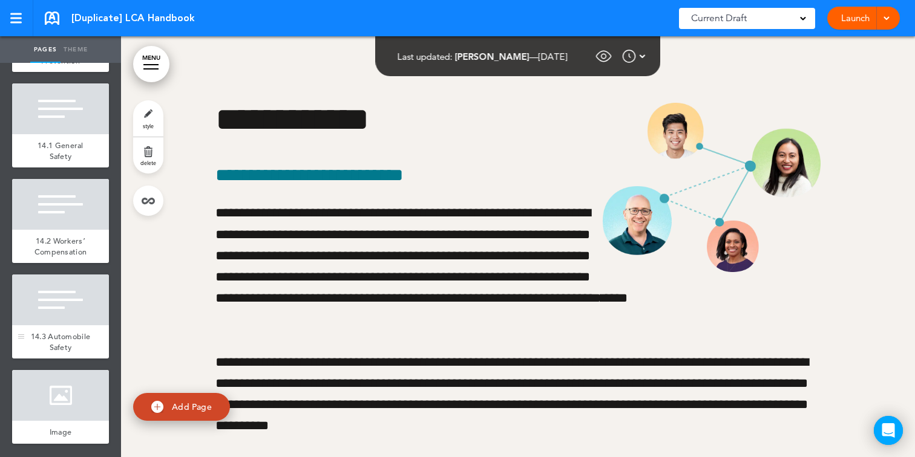
click at [72, 336] on span "14.3 Automobile Safety" at bounding box center [61, 342] width 60 height 21
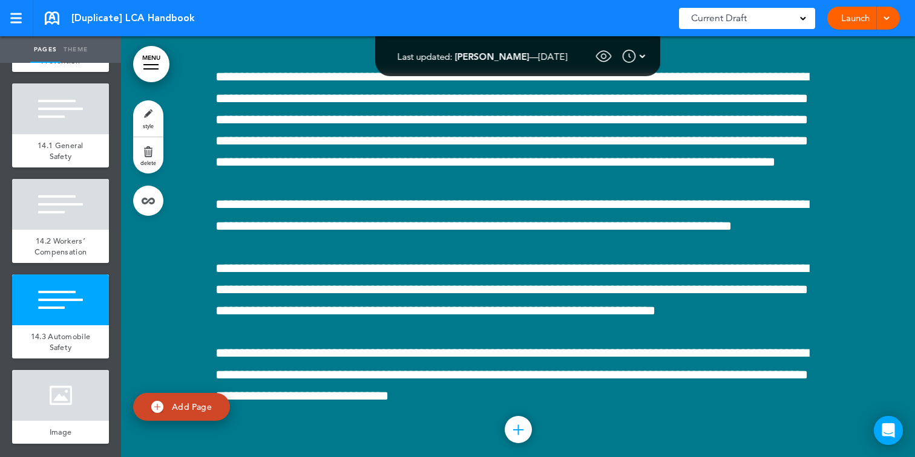
scroll to position [67259, 0]
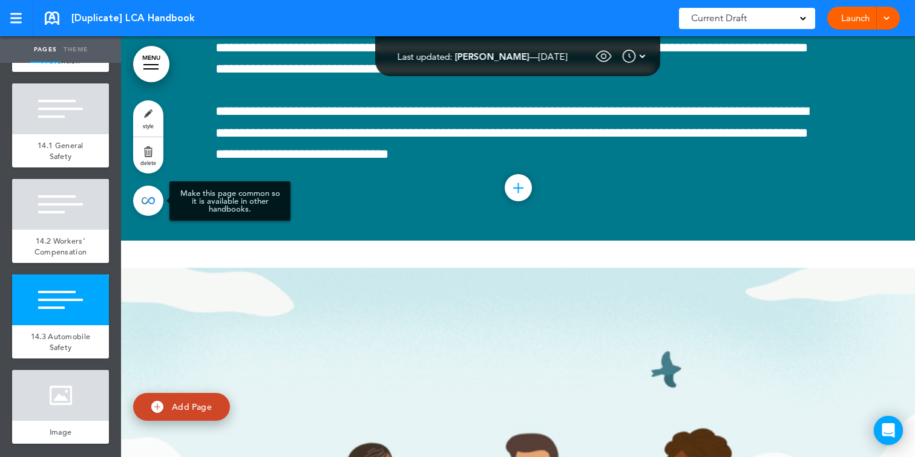
click at [146, 200] on link at bounding box center [148, 201] width 30 height 30
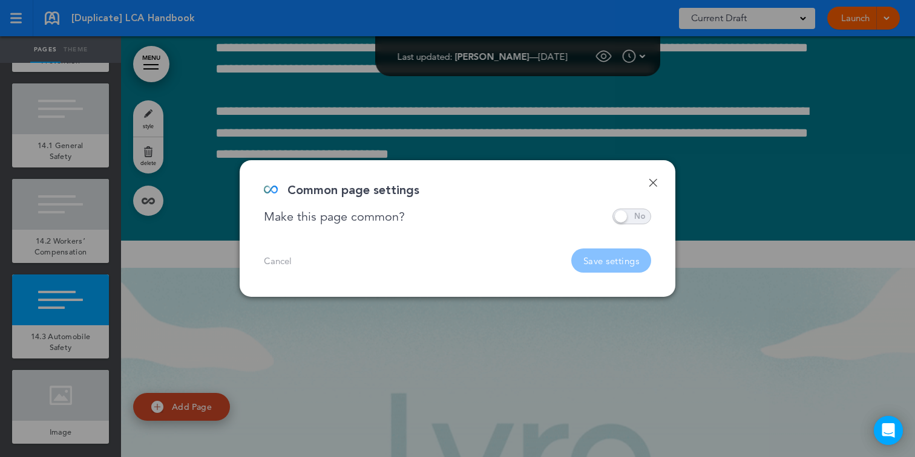
click at [627, 217] on span at bounding box center [631, 217] width 39 height 16
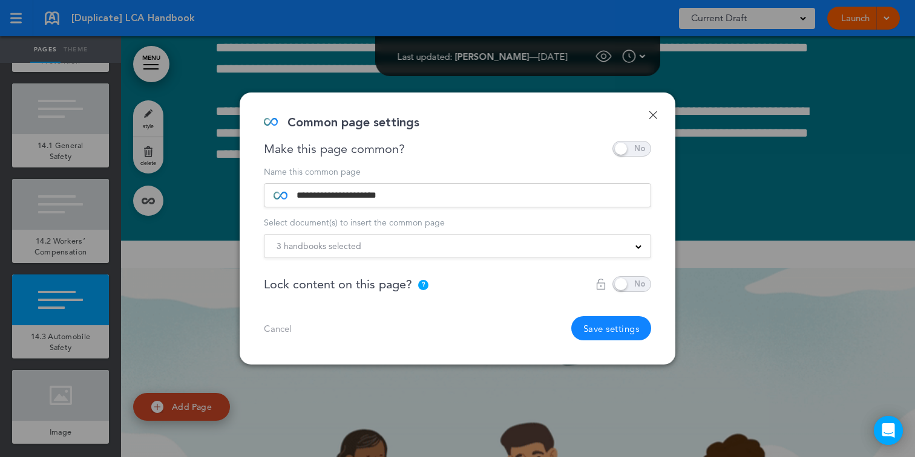
click at [531, 243] on div "3 handbooks selected" at bounding box center [457, 246] width 386 height 13
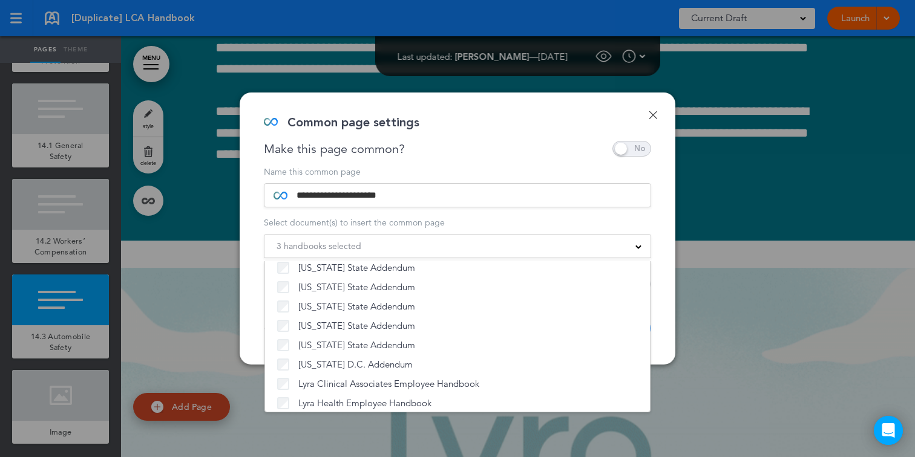
scroll to position [924, 0]
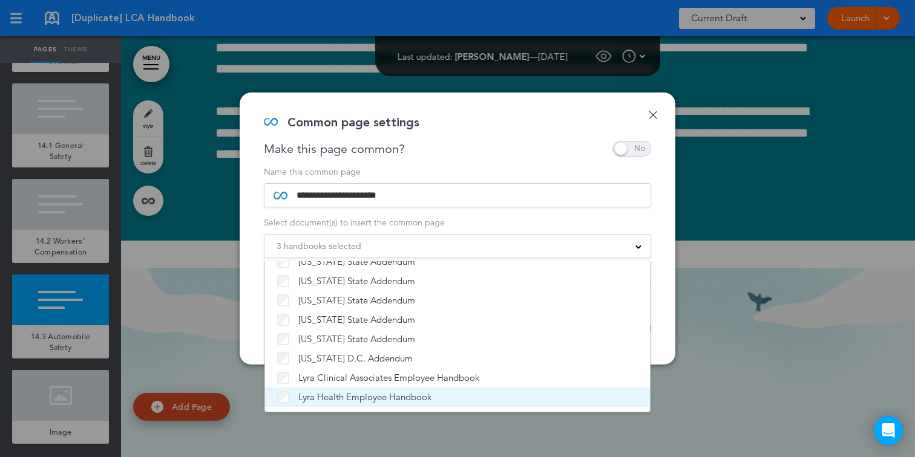
click at [443, 397] on label "Lyra Health Employee Handbook" at bounding box center [457, 397] width 361 height 12
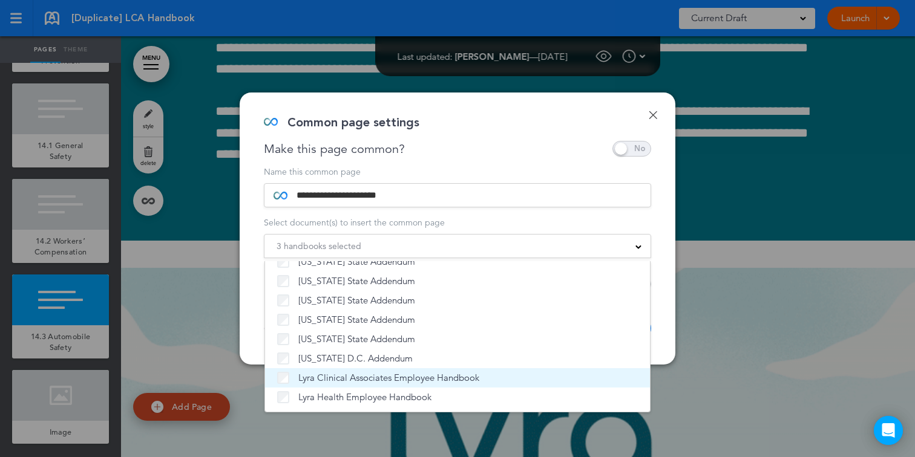
click at [444, 375] on span "Lyra Clinical Associates Employee Handbook" at bounding box center [388, 378] width 181 height 12
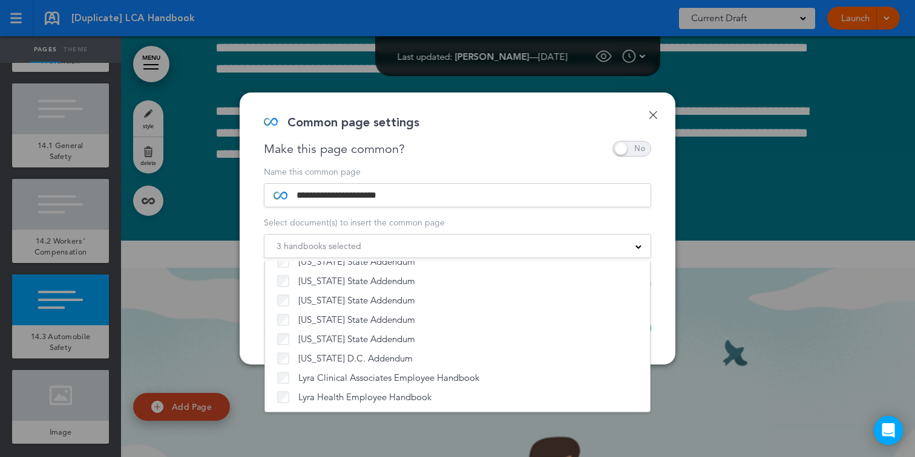
click at [627, 244] on div "3 handbooks selected" at bounding box center [457, 246] width 386 height 13
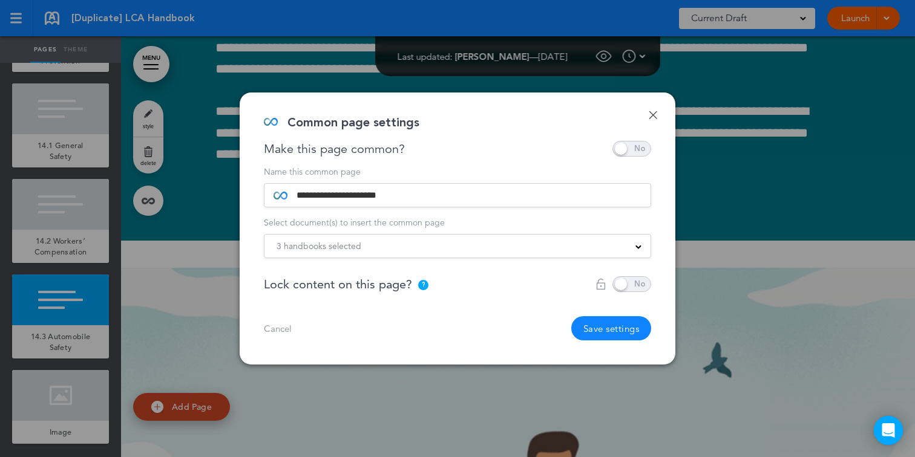
click at [612, 326] on button "Save settings" at bounding box center [611, 328] width 80 height 24
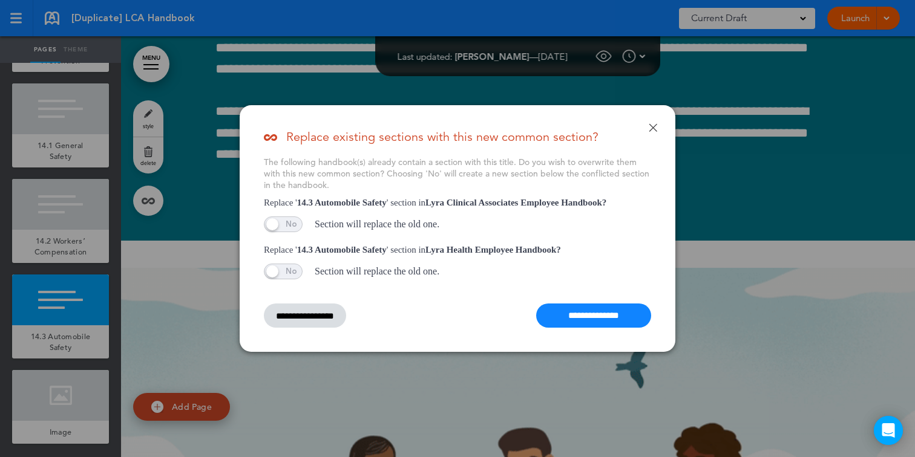
click at [278, 225] on span at bounding box center [283, 225] width 39 height 16
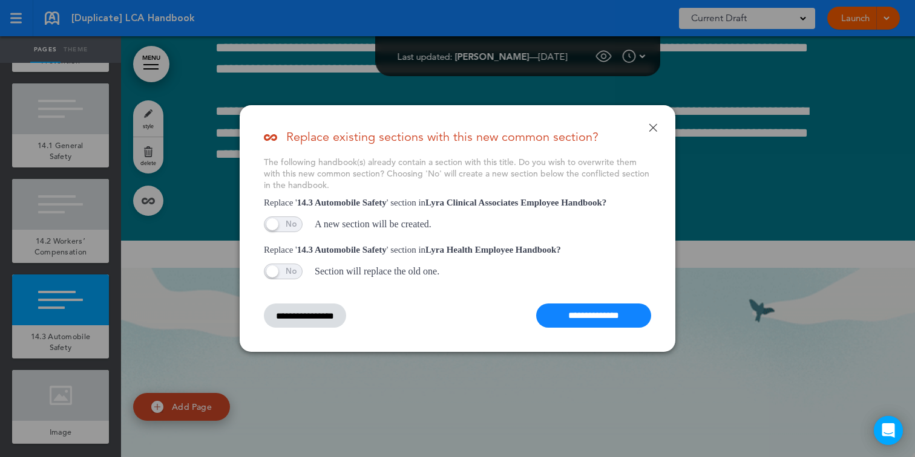
click at [281, 270] on span at bounding box center [283, 272] width 39 height 16
click at [652, 126] on link "Done" at bounding box center [653, 127] width 8 height 8
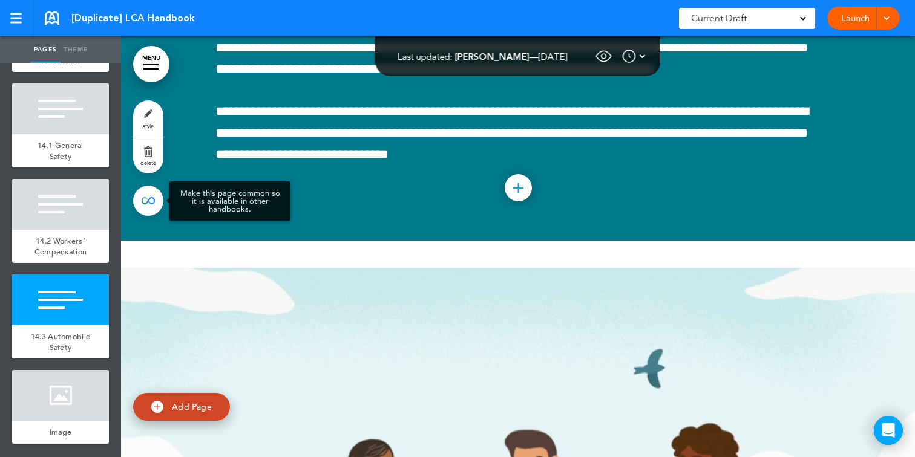
click at [155, 202] on link at bounding box center [148, 201] width 30 height 30
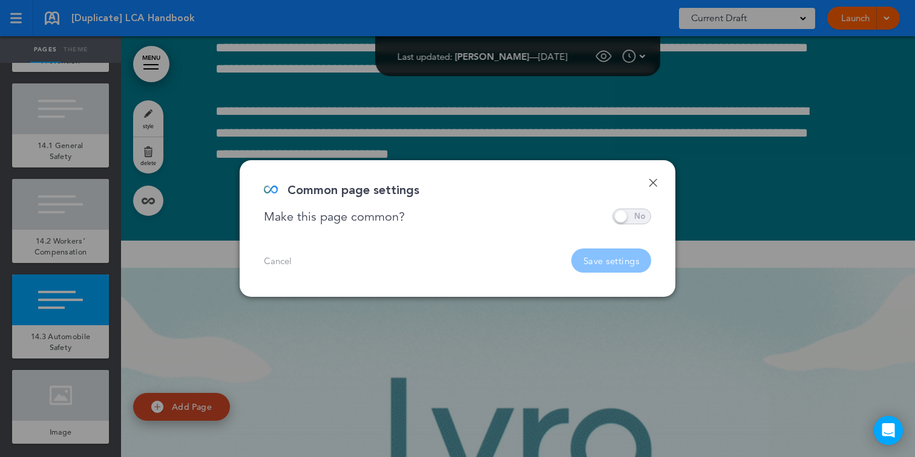
click at [276, 268] on div "Cancel Save settings" at bounding box center [457, 261] width 387 height 24
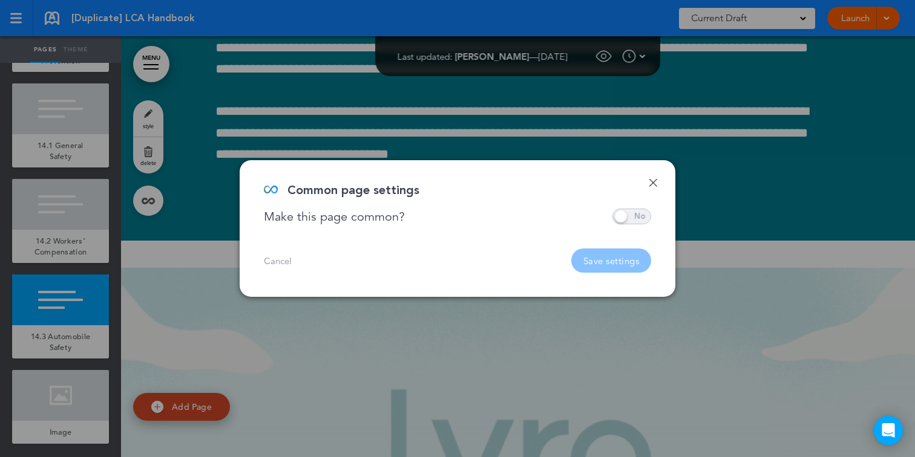
click at [279, 258] on link "Cancel" at bounding box center [278, 261] width 28 height 9
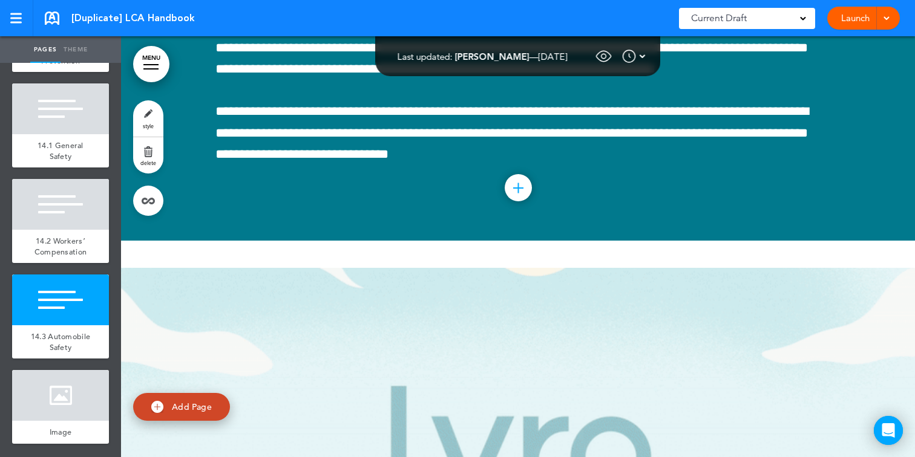
click at [139, 266] on body "Make this page common so it is available in other handbooks. This handbook [GEO…" at bounding box center [457, 228] width 915 height 457
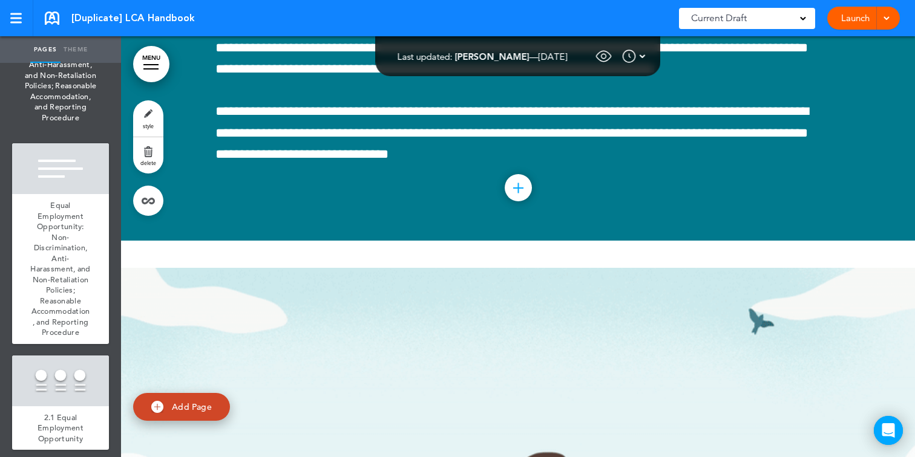
scroll to position [0, 0]
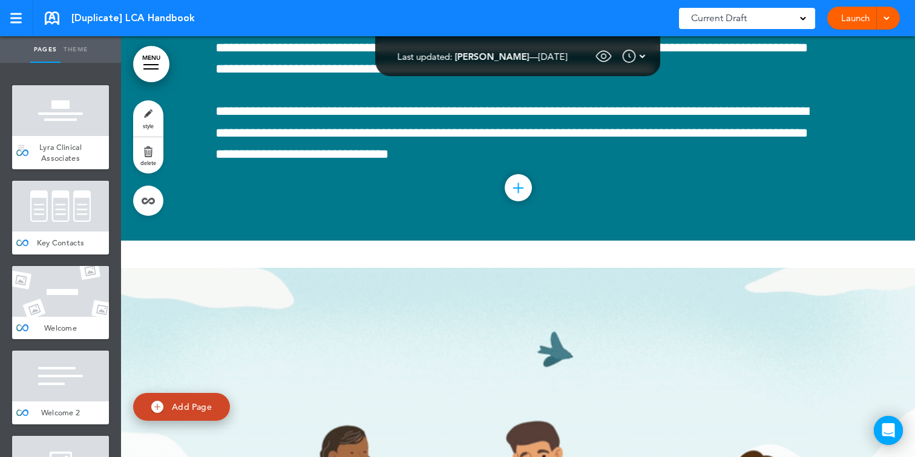
click at [74, 104] on div at bounding box center [60, 110] width 97 height 51
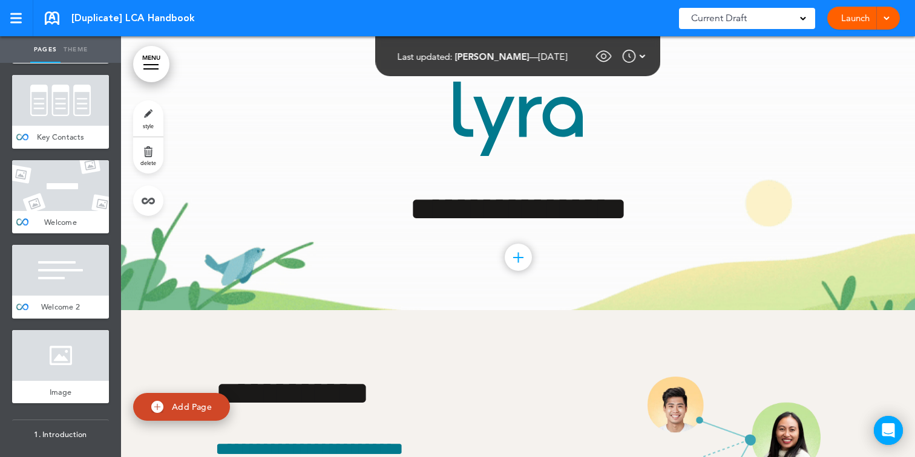
scroll to position [218, 0]
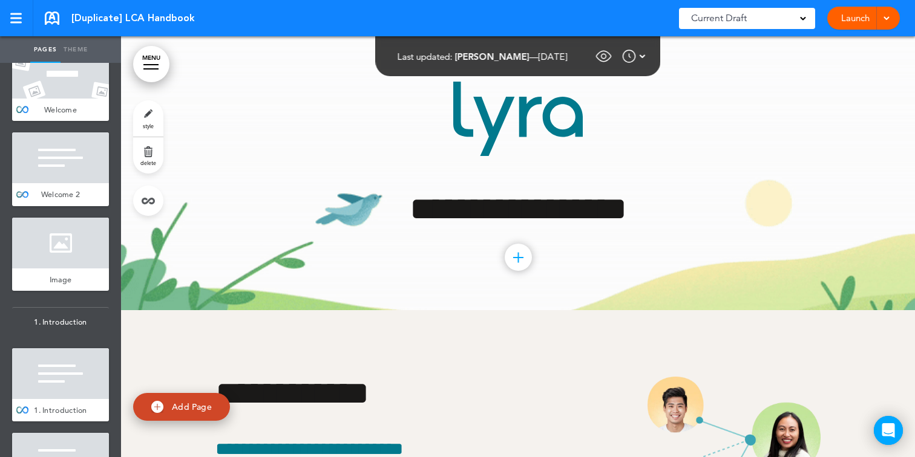
click at [40, 162] on div at bounding box center [60, 158] width 97 height 51
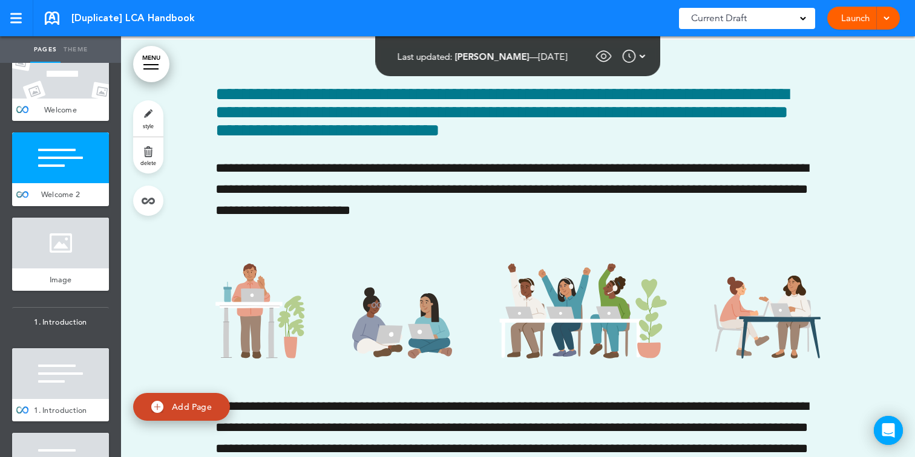
scroll to position [1943, 0]
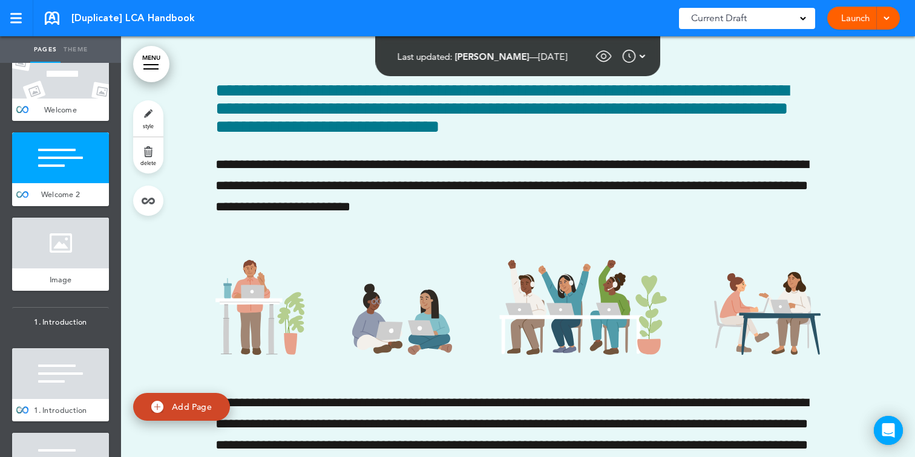
click at [60, 361] on div at bounding box center [60, 373] width 97 height 51
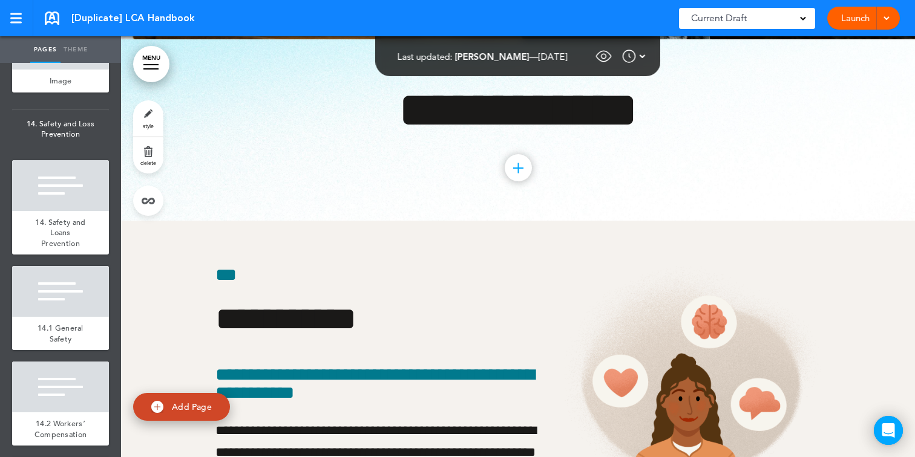
scroll to position [9891, 0]
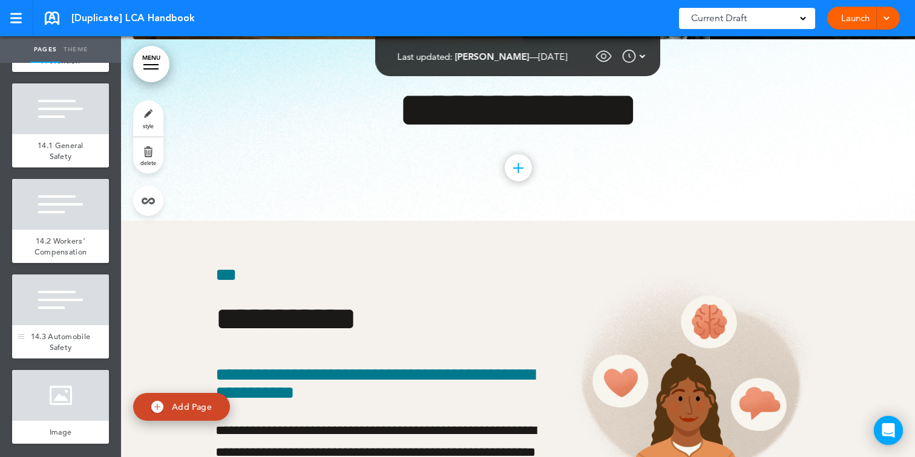
click at [68, 304] on div at bounding box center [60, 300] width 97 height 51
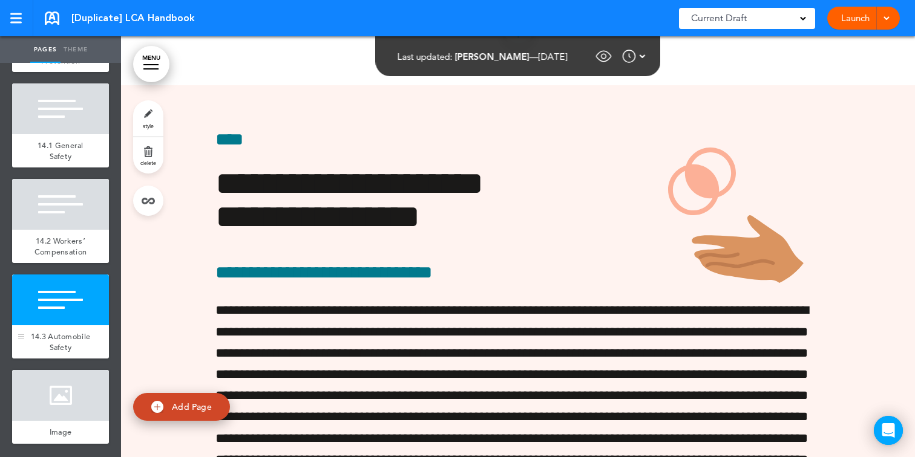
scroll to position [67259, 0]
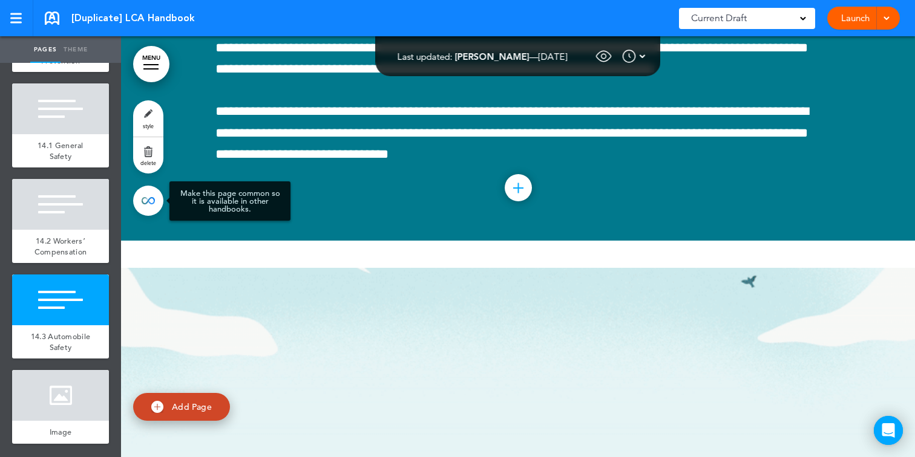
click at [147, 204] on link at bounding box center [148, 201] width 30 height 30
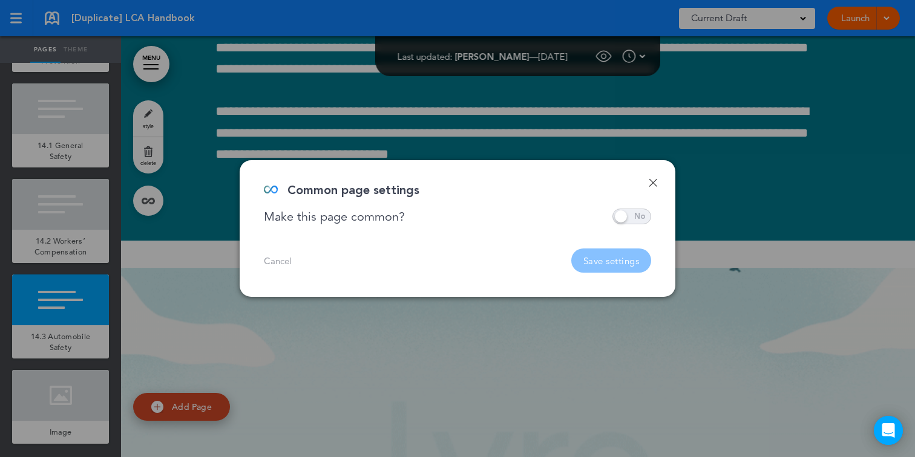
click at [635, 217] on span at bounding box center [631, 217] width 39 height 16
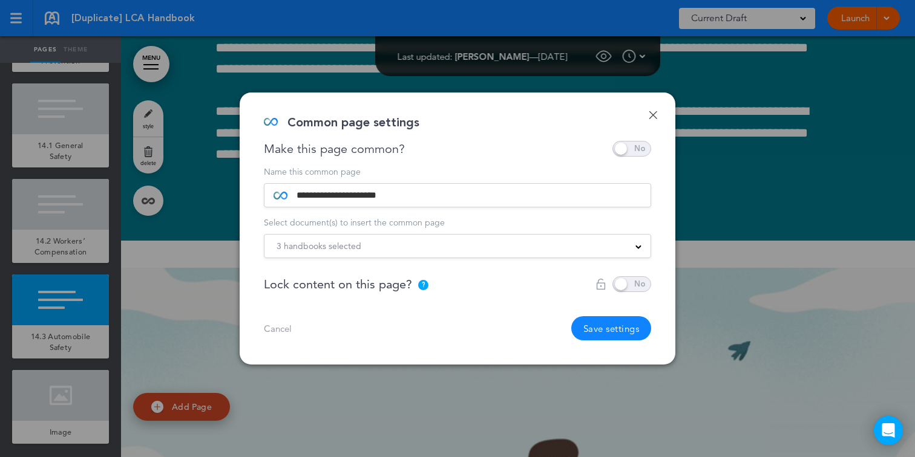
click at [590, 244] on div "3 handbooks selected" at bounding box center [457, 246] width 386 height 13
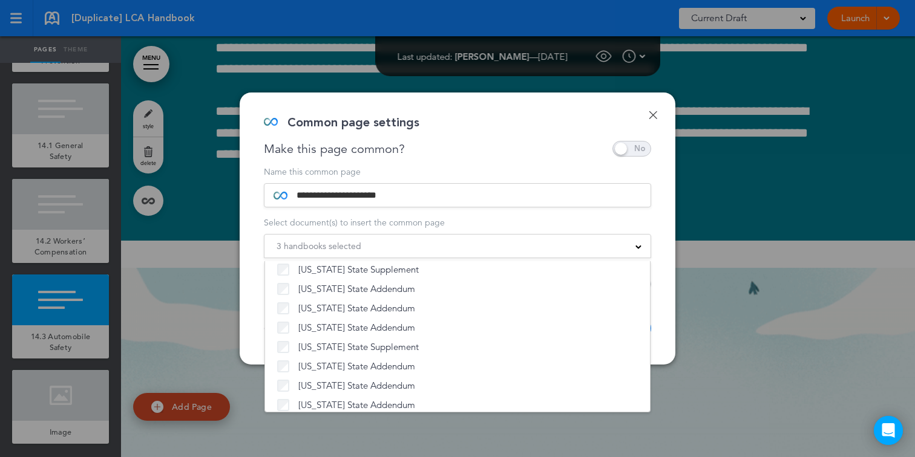
scroll to position [0, 0]
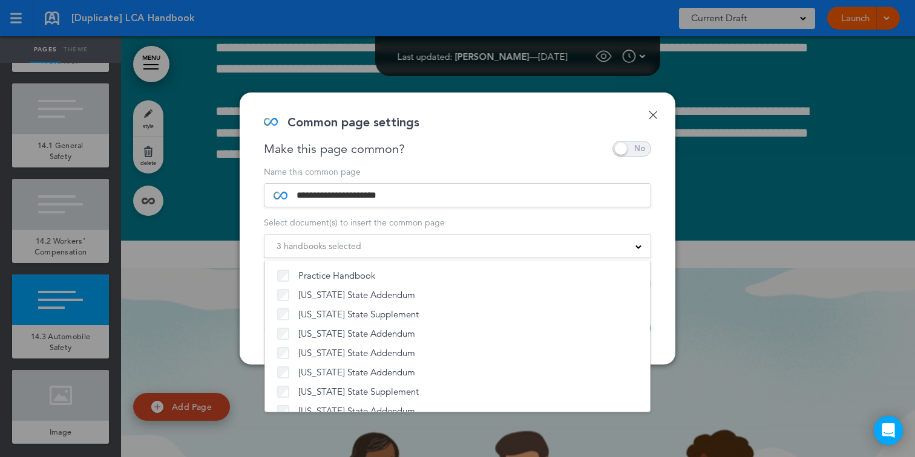
click at [525, 231] on form "**********" at bounding box center [457, 213] width 387 height 91
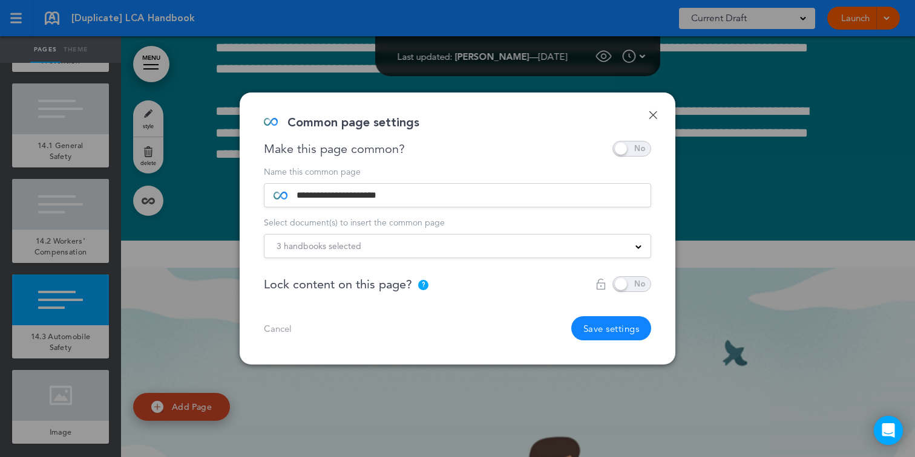
click at [591, 329] on button "Save settings" at bounding box center [611, 328] width 80 height 24
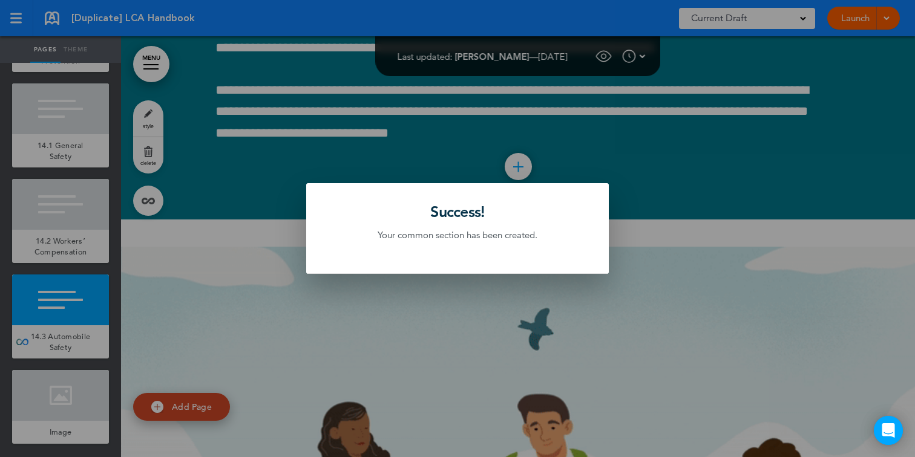
click at [591, 329] on div at bounding box center [457, 228] width 915 height 457
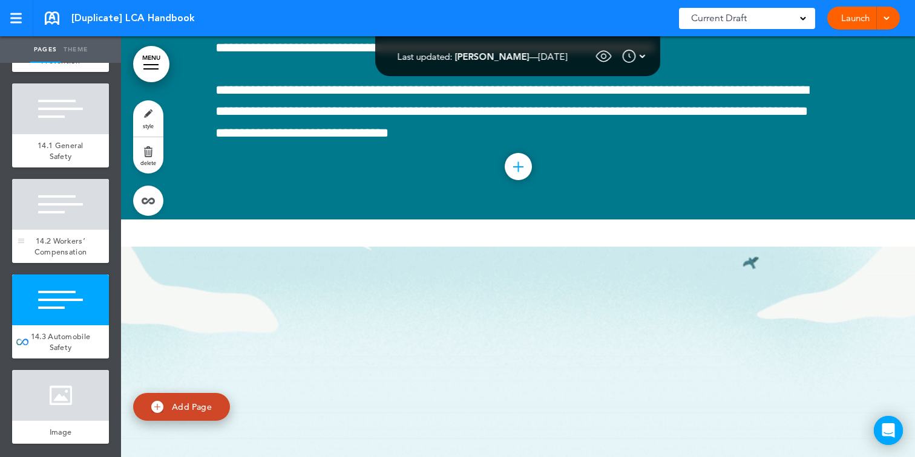
click at [57, 217] on div at bounding box center [60, 204] width 97 height 51
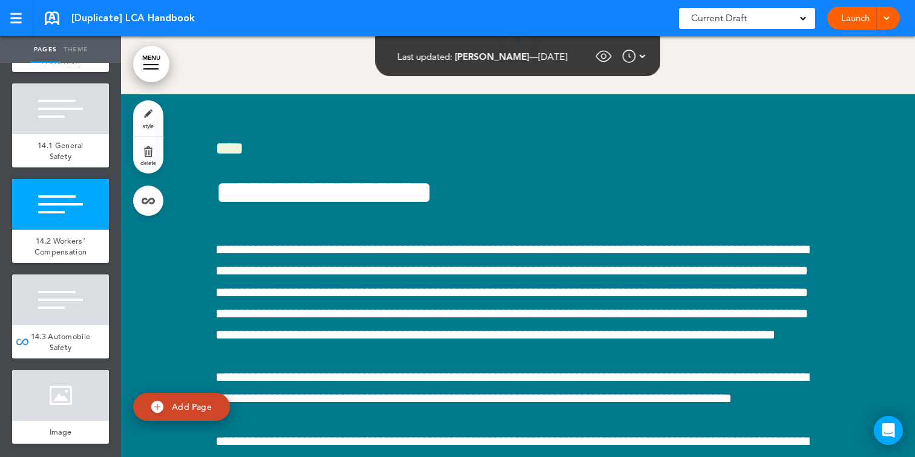
scroll to position [66762, 0]
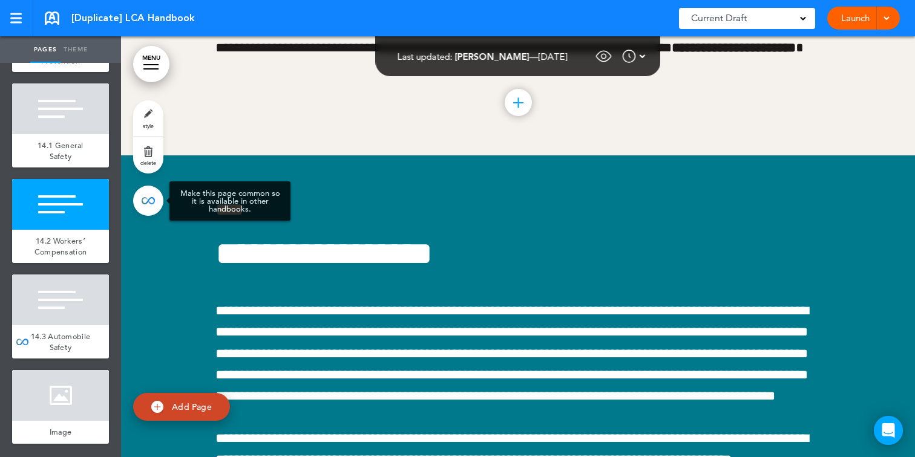
click at [149, 203] on link at bounding box center [148, 201] width 30 height 30
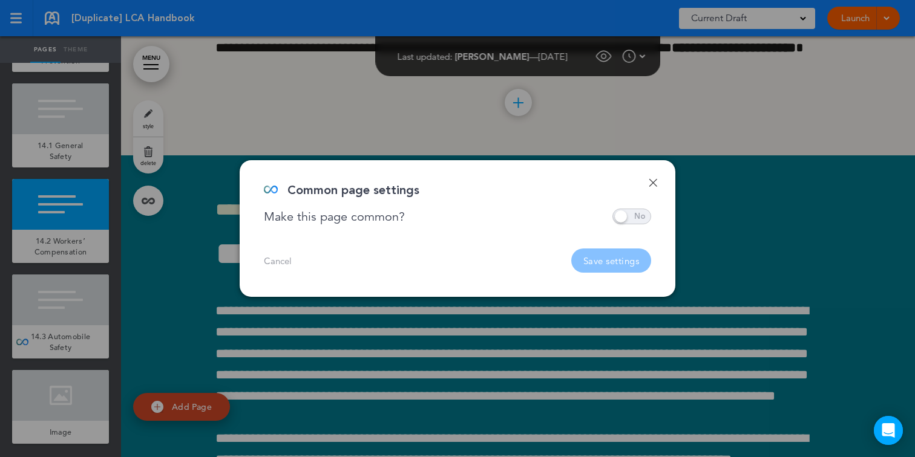
click at [633, 215] on span at bounding box center [631, 217] width 39 height 16
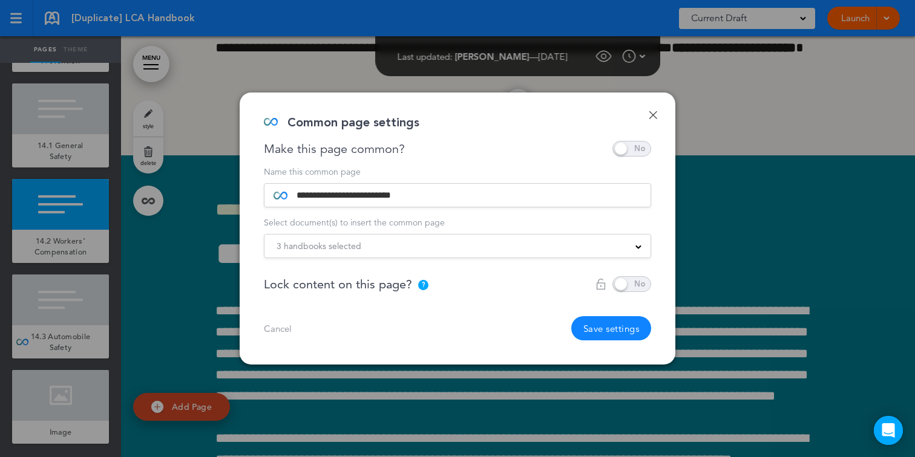
click at [585, 326] on button "Save settings" at bounding box center [611, 328] width 80 height 24
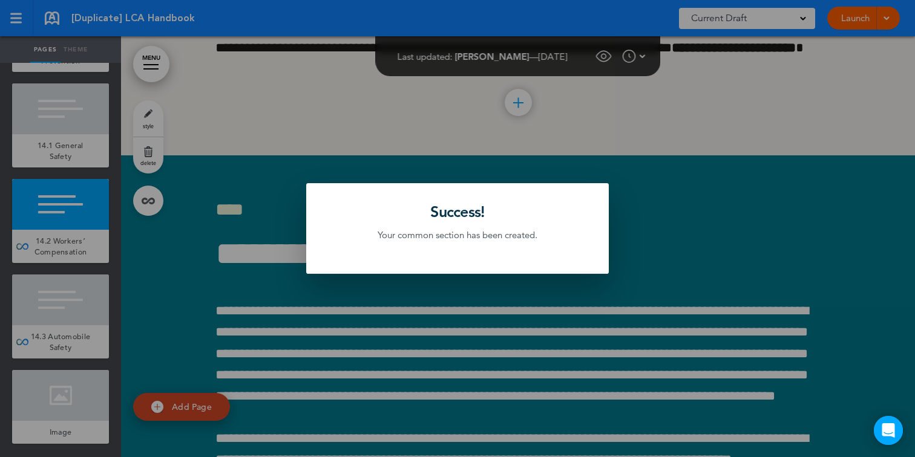
click at [79, 126] on div at bounding box center [457, 228] width 915 height 457
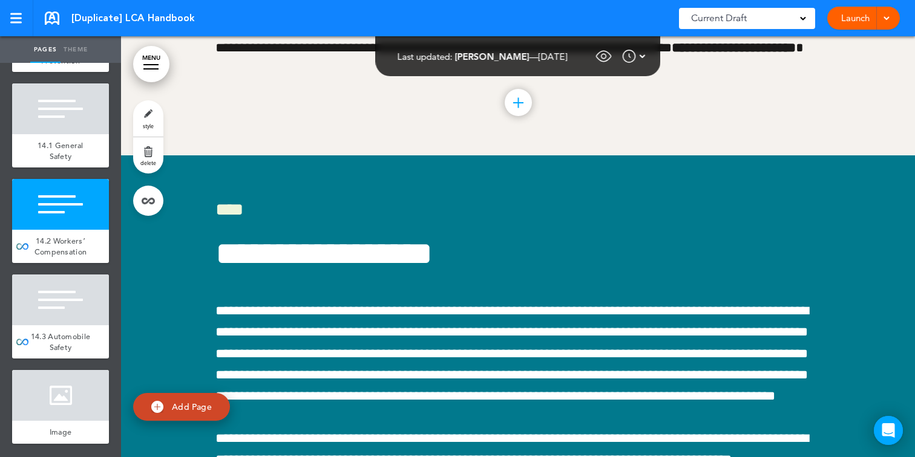
click at [79, 126] on div at bounding box center [60, 108] width 97 height 51
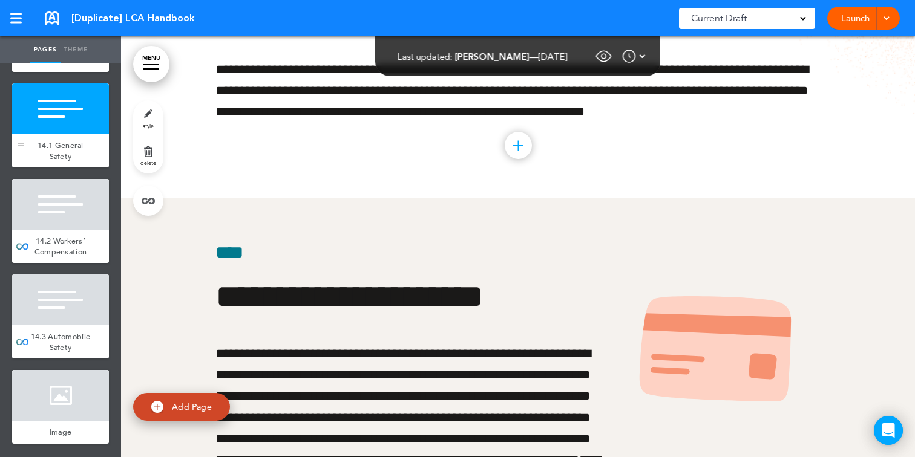
scroll to position [66221, 0]
click at [153, 196] on link at bounding box center [148, 201] width 30 height 30
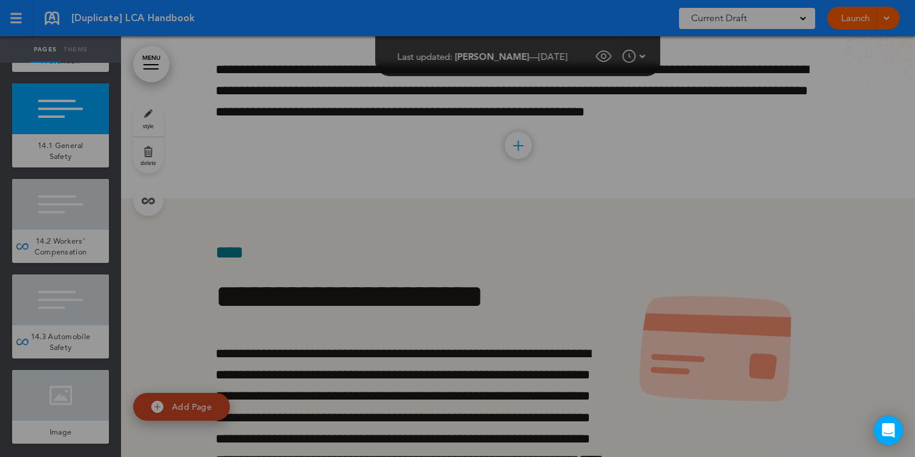
type input "**********"
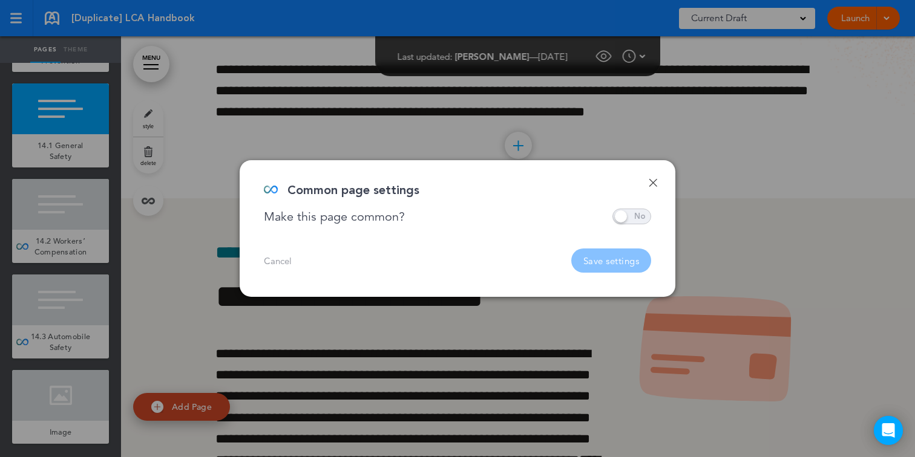
click at [630, 218] on span at bounding box center [631, 217] width 39 height 16
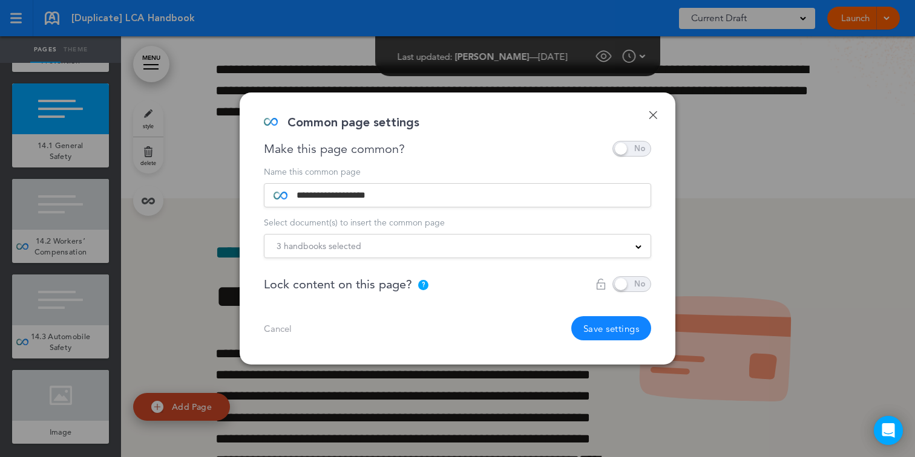
click at [600, 335] on button "Save settings" at bounding box center [611, 328] width 80 height 24
